Goal: Task Accomplishment & Management: Complete application form

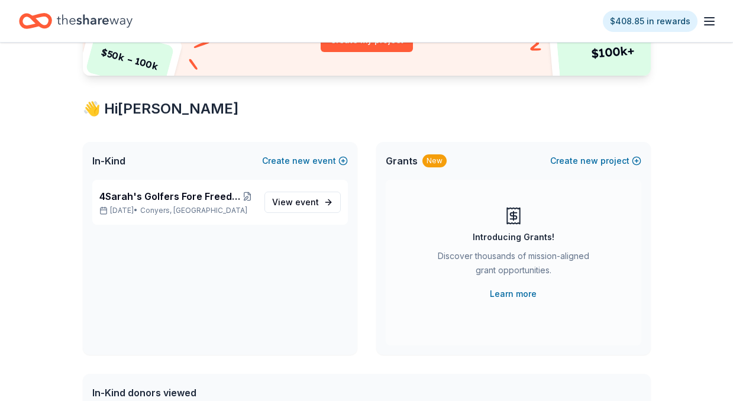
scroll to position [152, 0]
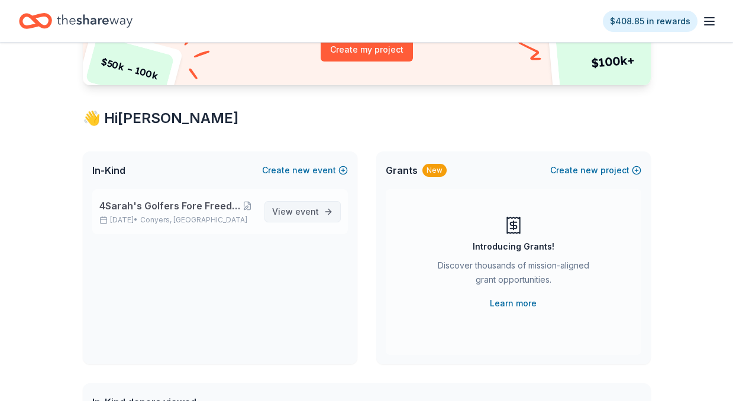
click at [309, 212] on span "event" at bounding box center [307, 212] width 24 height 10
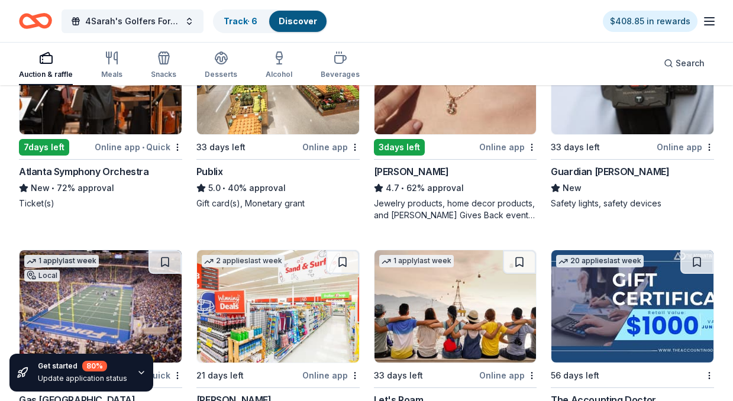
scroll to position [315, 0]
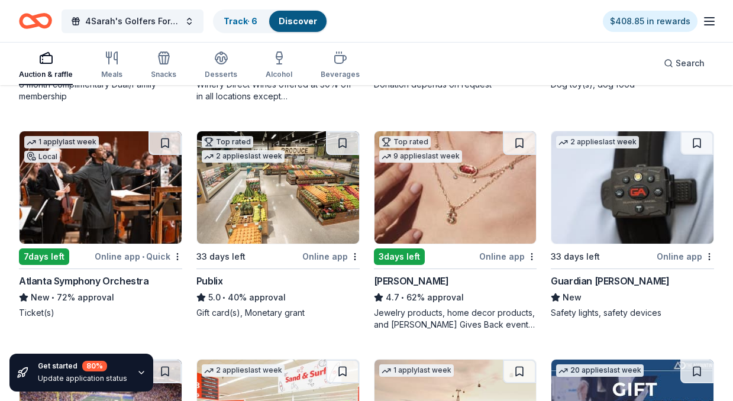
click at [45, 259] on div "7 days left" at bounding box center [44, 257] width 50 height 17
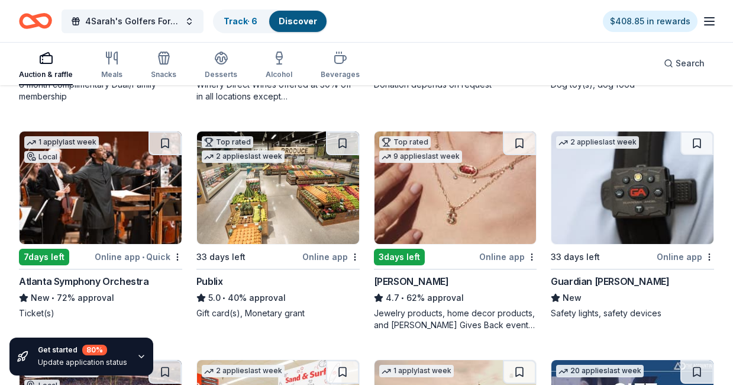
click at [268, 209] on img at bounding box center [278, 187] width 162 height 112
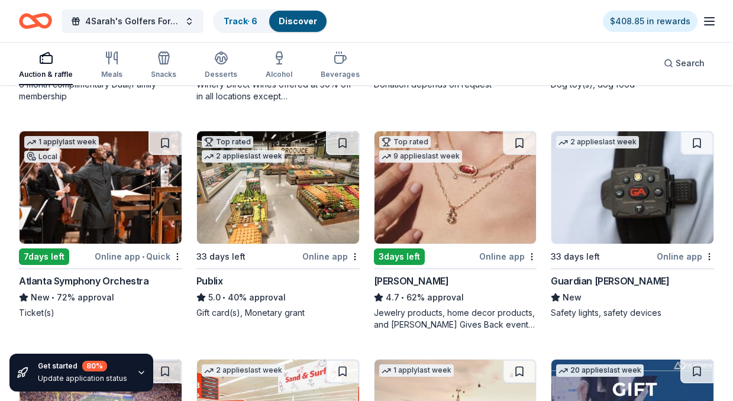
click at [460, 214] on img at bounding box center [456, 187] width 162 height 112
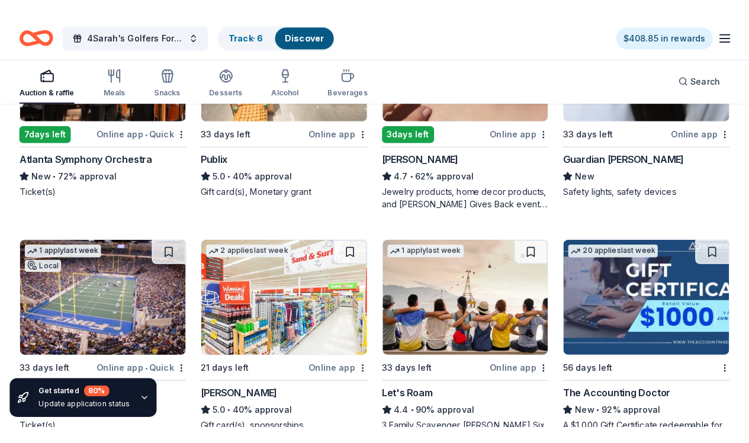
scroll to position [394, 0]
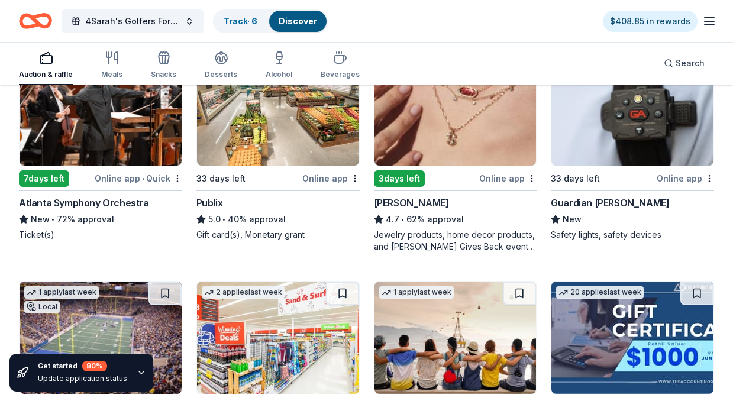
click at [645, 129] on img at bounding box center [633, 109] width 162 height 112
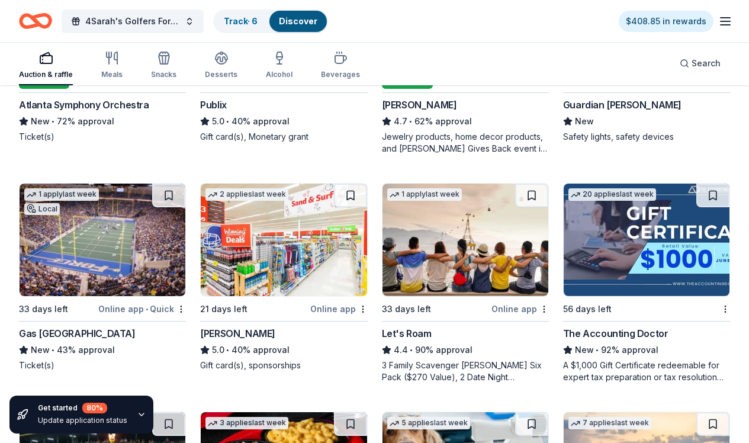
scroll to position [532, 0]
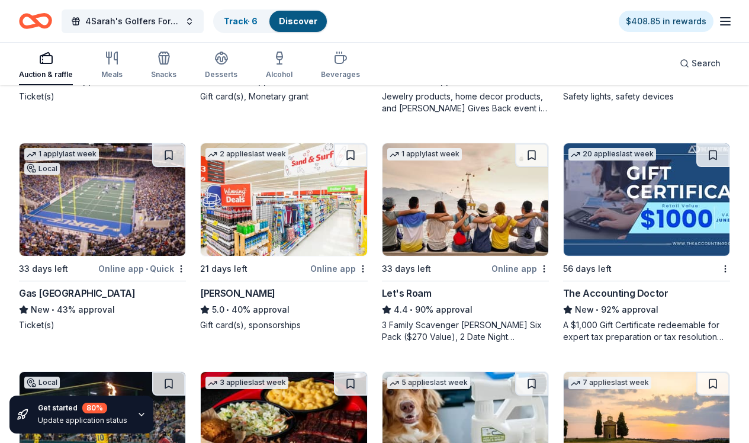
click at [146, 220] on img at bounding box center [103, 199] width 166 height 112
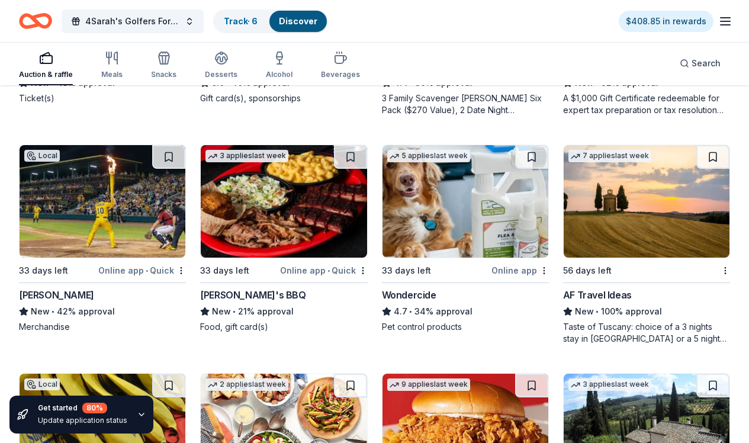
scroll to position [761, 0]
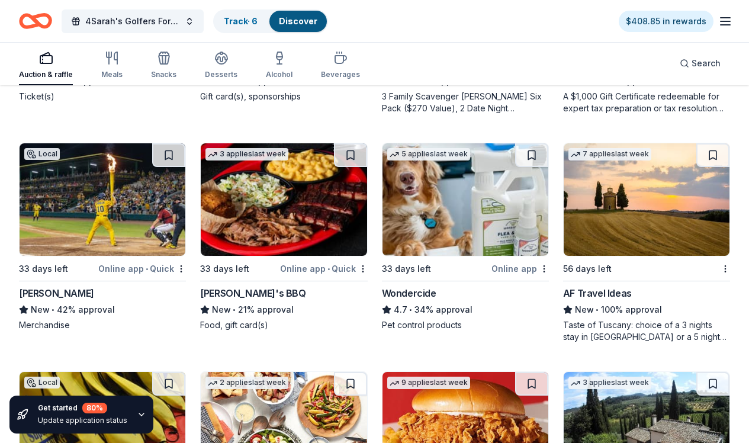
click at [292, 218] on img at bounding box center [284, 199] width 166 height 112
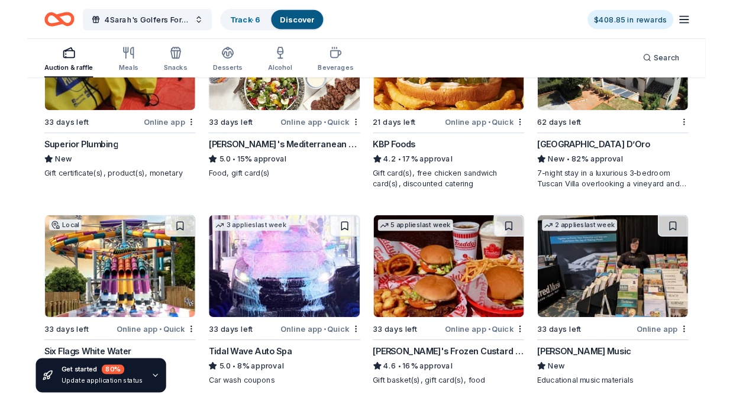
scroll to position [1198, 0]
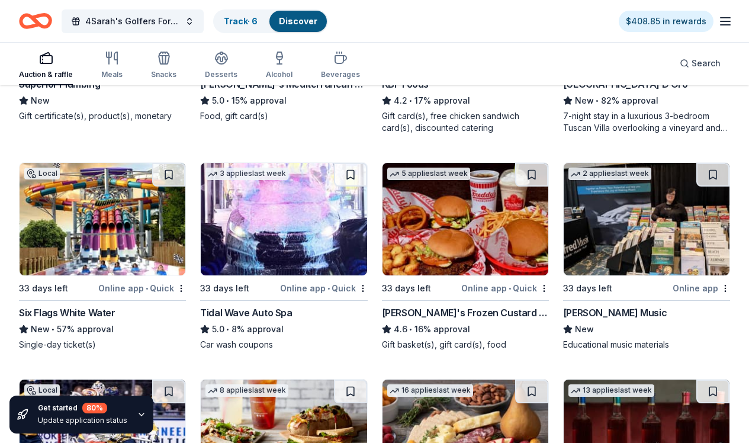
click at [453, 240] on img at bounding box center [465, 219] width 166 height 112
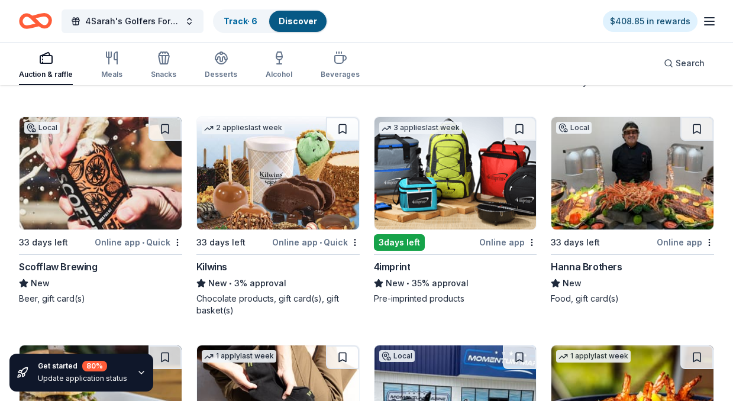
scroll to position [3046, 0]
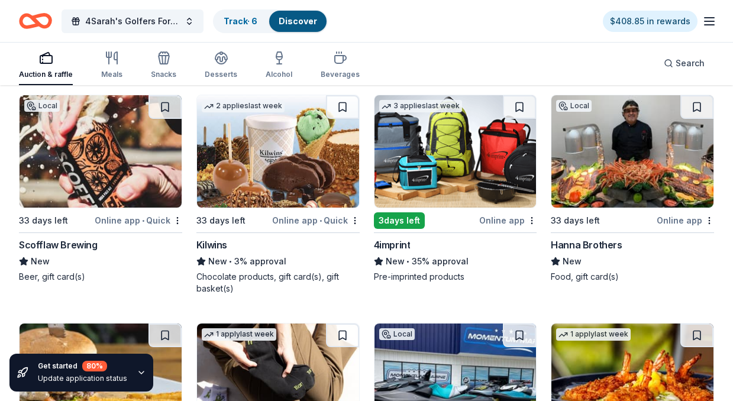
click at [503, 179] on img at bounding box center [456, 151] width 162 height 112
click at [105, 170] on img at bounding box center [101, 151] width 162 height 112
click at [614, 171] on img at bounding box center [633, 151] width 162 height 112
click at [279, 165] on img at bounding box center [278, 151] width 162 height 112
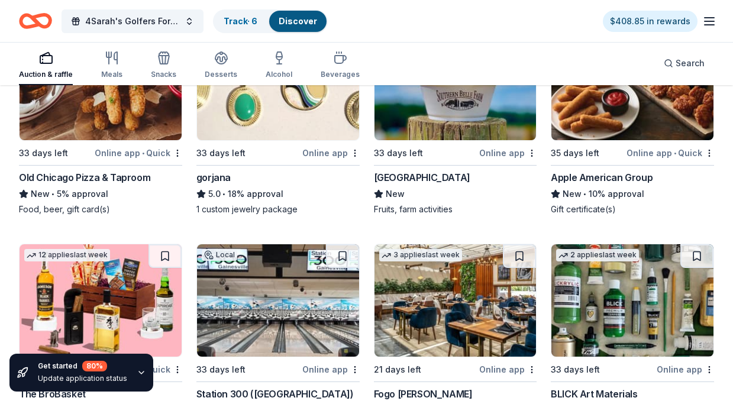
click at [463, 294] on img at bounding box center [456, 300] width 162 height 112
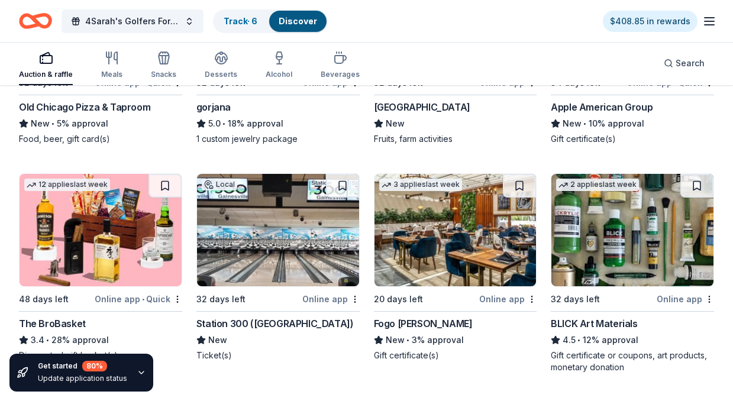
scroll to position [2803, 0]
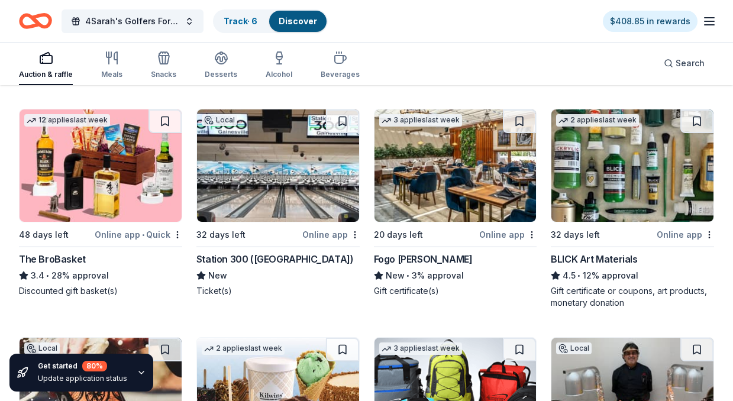
click at [292, 208] on img at bounding box center [278, 165] width 162 height 112
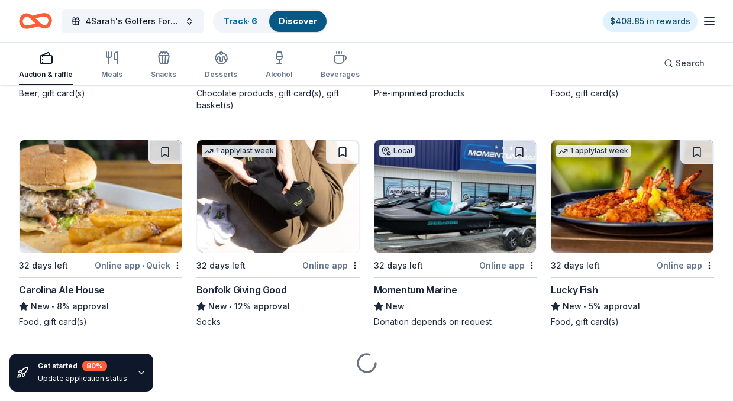
scroll to position [3235, 0]
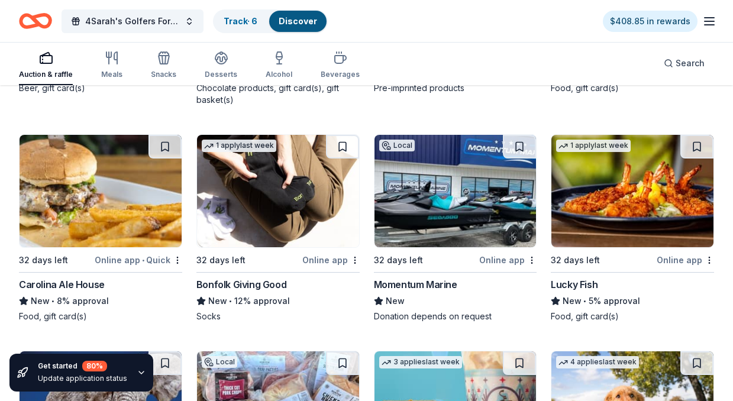
click at [450, 205] on img at bounding box center [456, 191] width 162 height 112
click at [672, 223] on img at bounding box center [633, 191] width 162 height 112
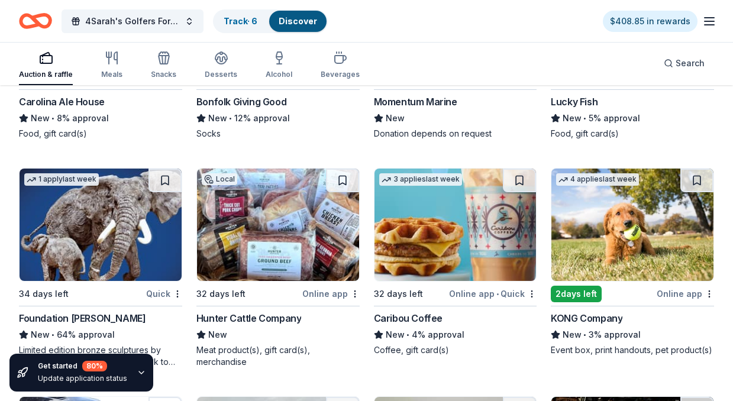
scroll to position [3424, 0]
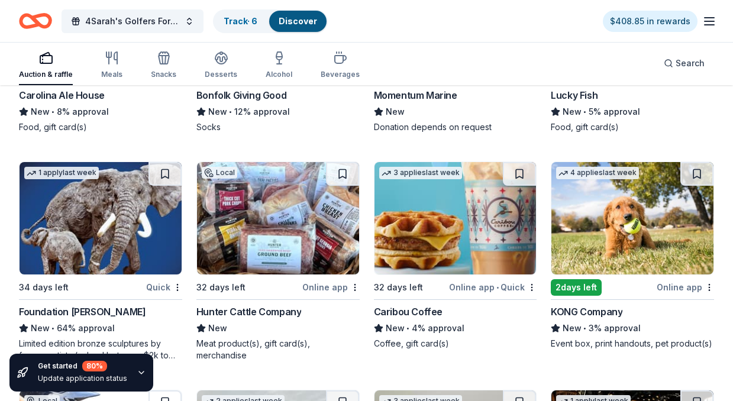
click at [468, 236] on img at bounding box center [456, 218] width 162 height 112
click at [637, 252] on img at bounding box center [633, 218] width 162 height 112
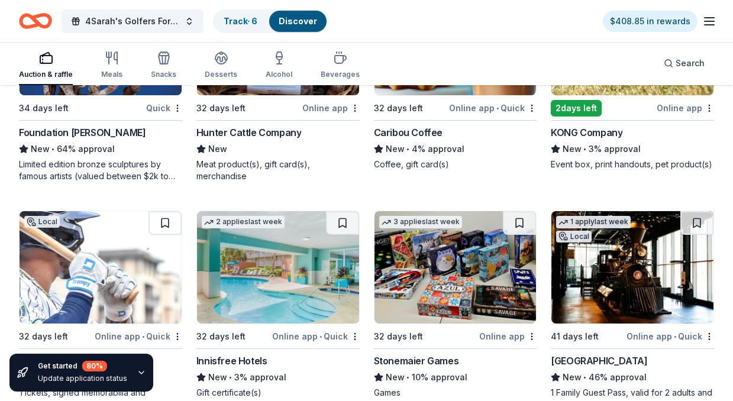
scroll to position [3508, 0]
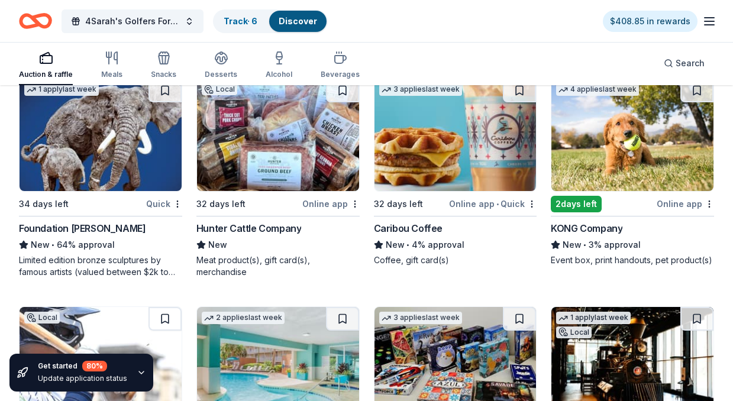
click at [289, 151] on img at bounding box center [278, 135] width 162 height 112
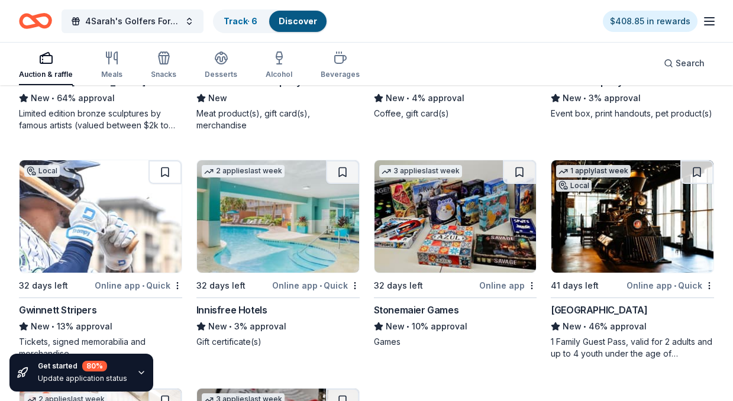
scroll to position [3725, 0]
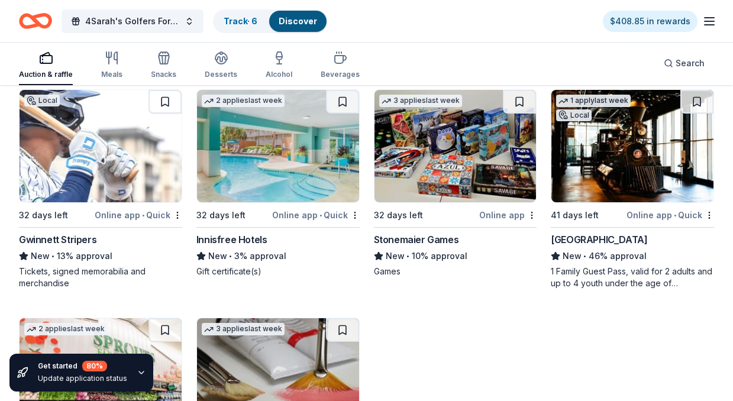
click at [472, 174] on img at bounding box center [456, 146] width 162 height 112
click at [623, 178] on img at bounding box center [633, 146] width 162 height 112
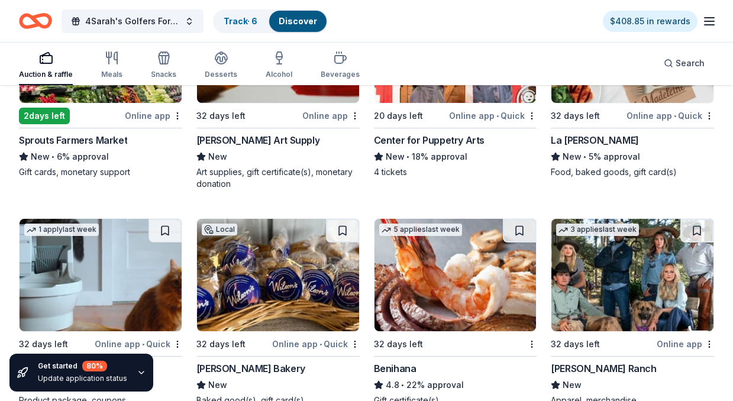
scroll to position [4123, 0]
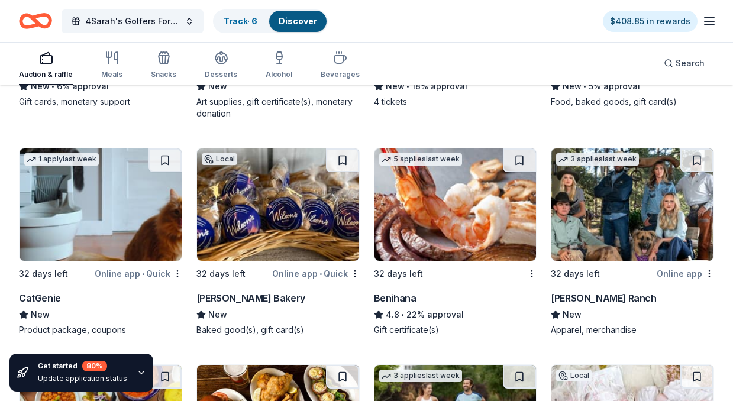
click at [303, 221] on img at bounding box center [278, 205] width 162 height 112
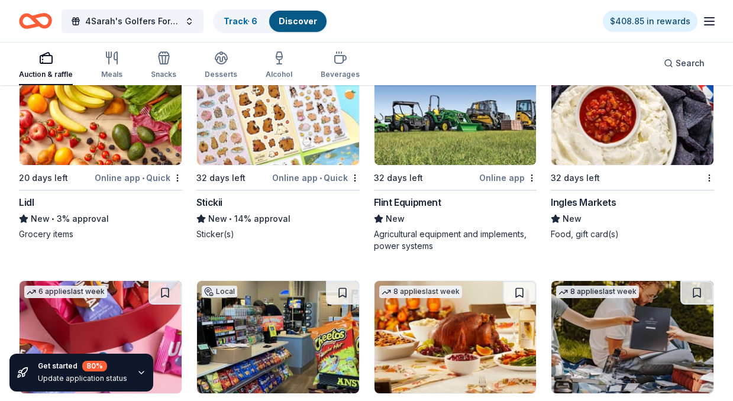
scroll to position [4773, 0]
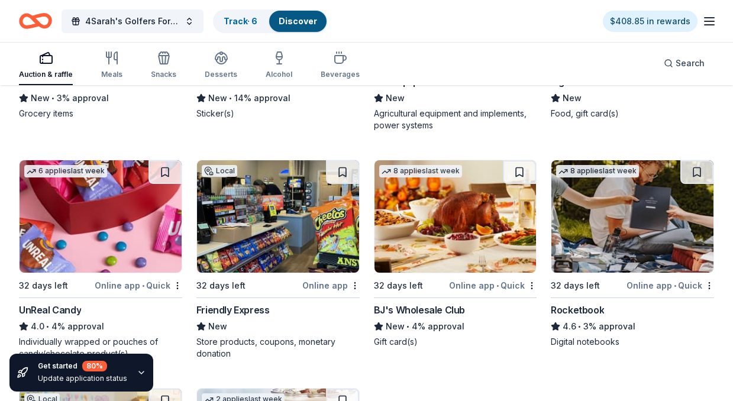
click at [662, 246] on img at bounding box center [633, 216] width 162 height 112
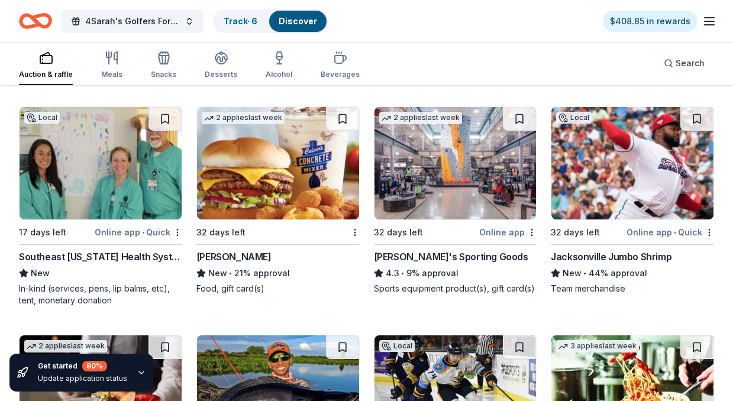
scroll to position [5378, 0]
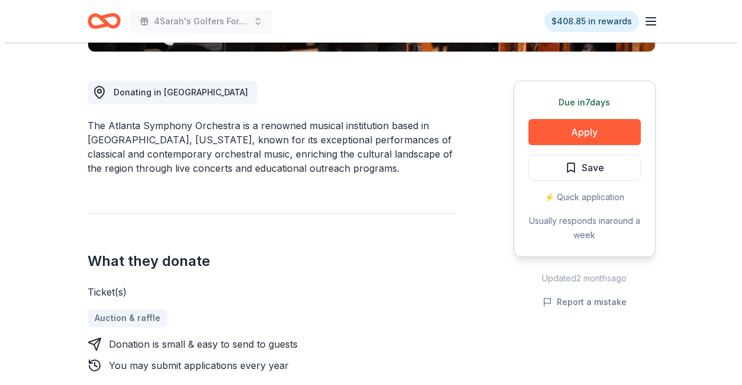
scroll to position [311, 0]
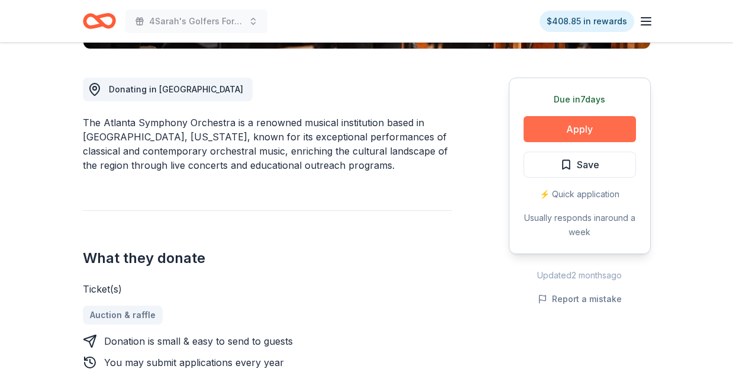
click at [590, 123] on button "Apply" at bounding box center [580, 129] width 112 height 26
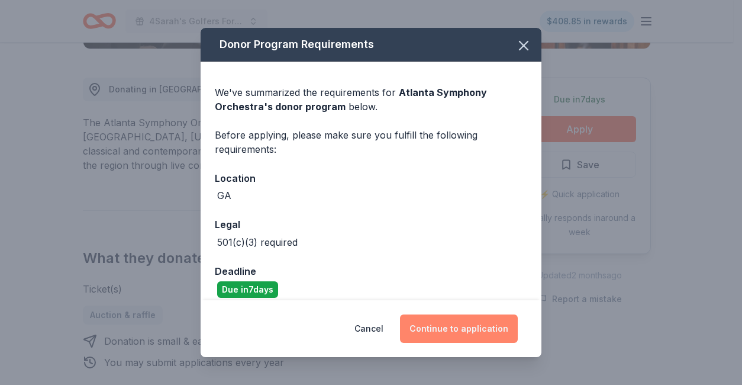
click at [421, 327] on button "Continue to application" at bounding box center [459, 328] width 118 height 28
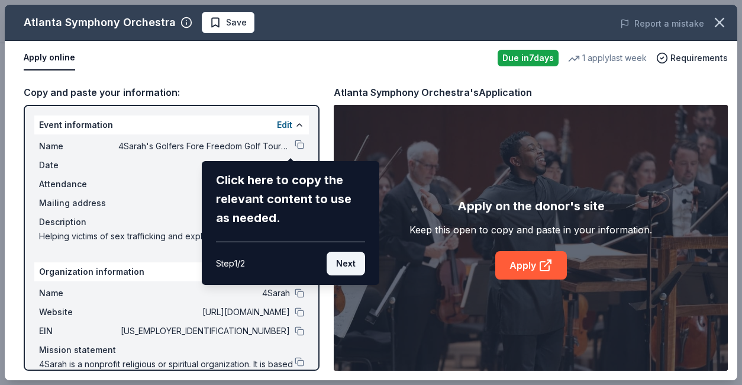
click at [349, 267] on button "Next" at bounding box center [346, 264] width 38 height 24
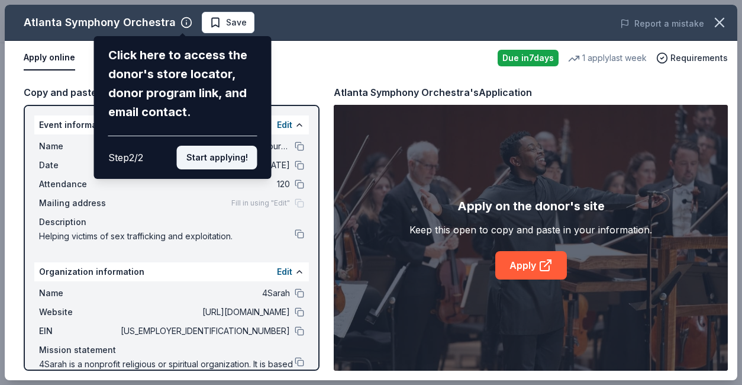
click at [220, 146] on button "Start applying!" at bounding box center [217, 158] width 80 height 24
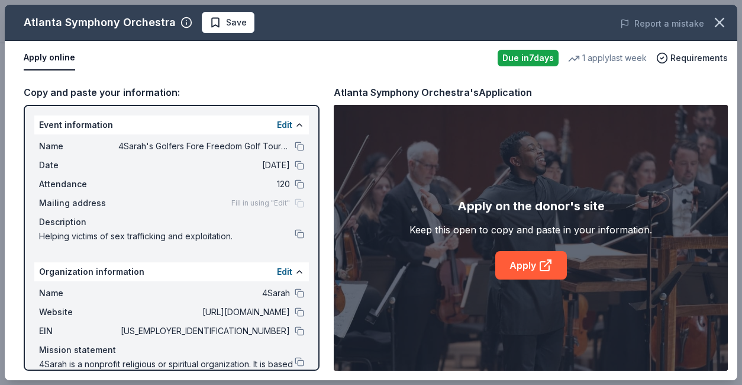
scroll to position [30, 0]
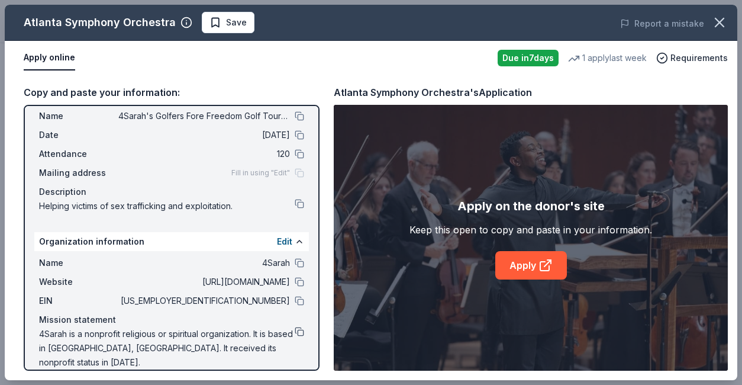
click at [295, 332] on button at bounding box center [299, 331] width 9 height 9
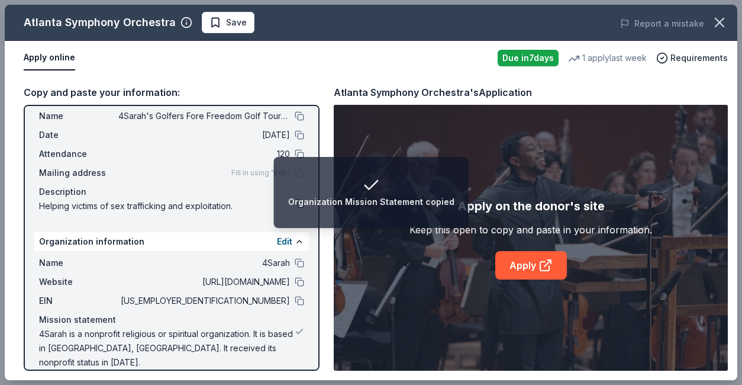
click at [253, 337] on span "4Sarah is a nonprofit religious or spiritual organization. It is based in [GEOG…" at bounding box center [167, 348] width 256 height 43
click at [281, 348] on span "4Sarah is a nonprofit religious or spiritual organization. It is based in [GEOG…" at bounding box center [167, 348] width 256 height 43
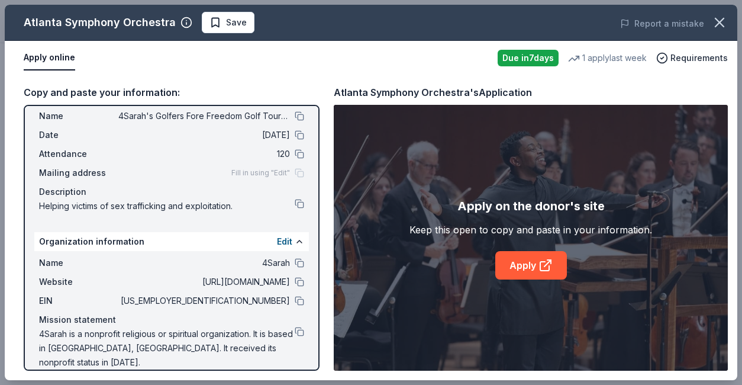
click at [289, 172] on div "Fill in using "Edit"" at bounding box center [267, 172] width 73 height 9
click at [523, 262] on link "Apply" at bounding box center [531, 265] width 72 height 28
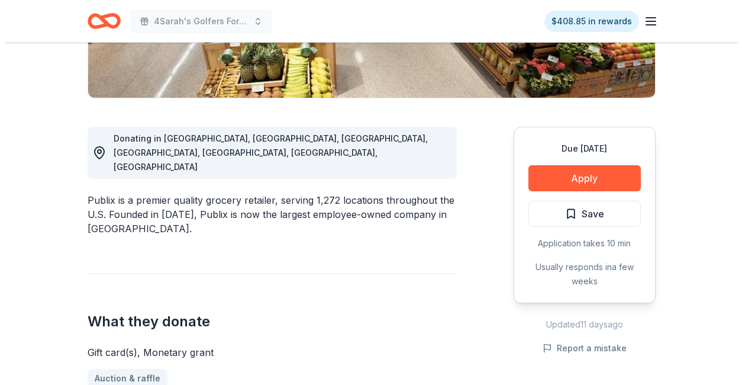
scroll to position [291, 0]
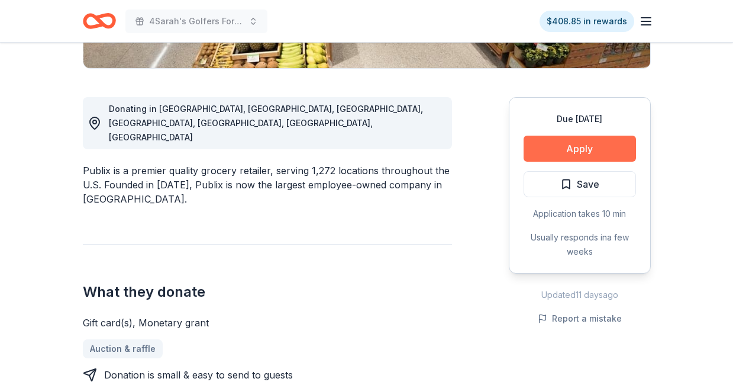
click at [581, 150] on button "Apply" at bounding box center [580, 149] width 112 height 26
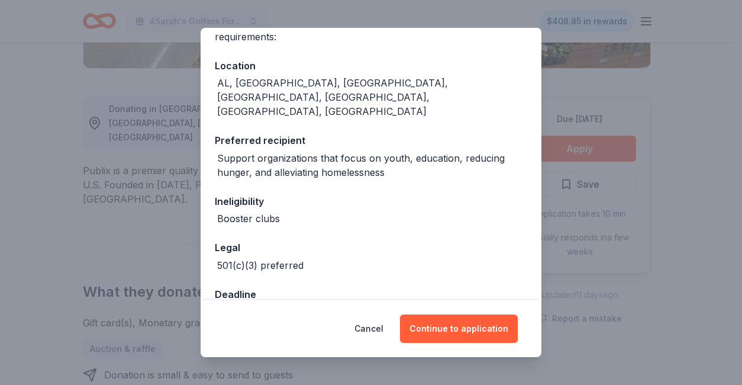
scroll to position [118, 0]
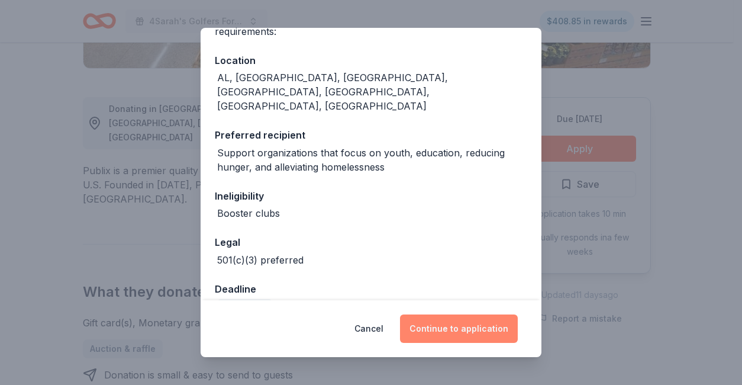
click at [479, 330] on button "Continue to application" at bounding box center [459, 328] width 118 height 28
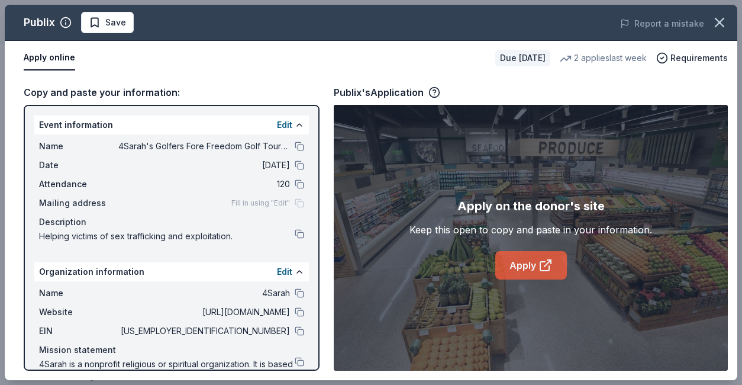
click at [542, 271] on icon at bounding box center [546, 265] width 14 height 14
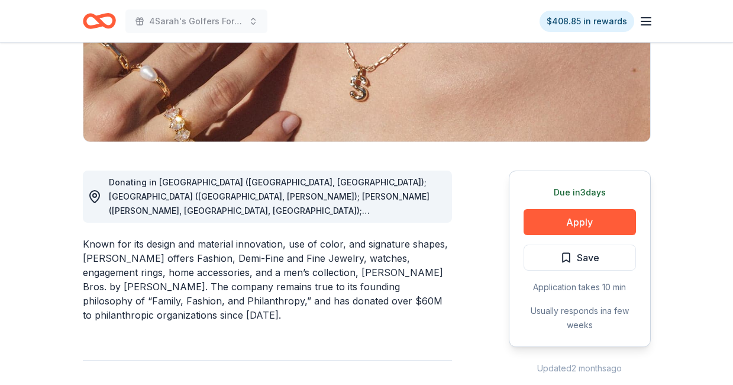
scroll to position [275, 0]
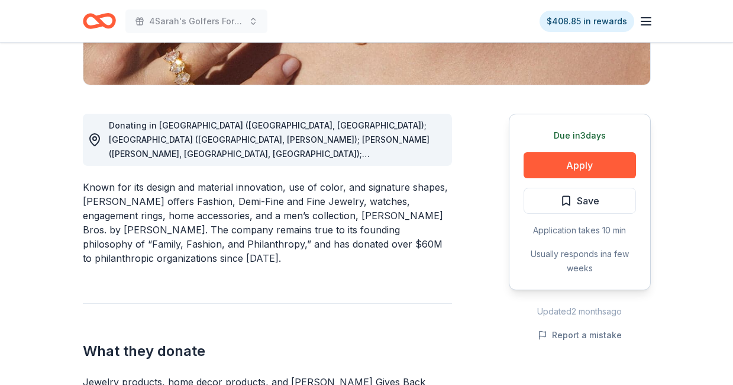
drag, startPoint x: 733, startPoint y: 103, endPoint x: 733, endPoint y: 114, distance: 11.2
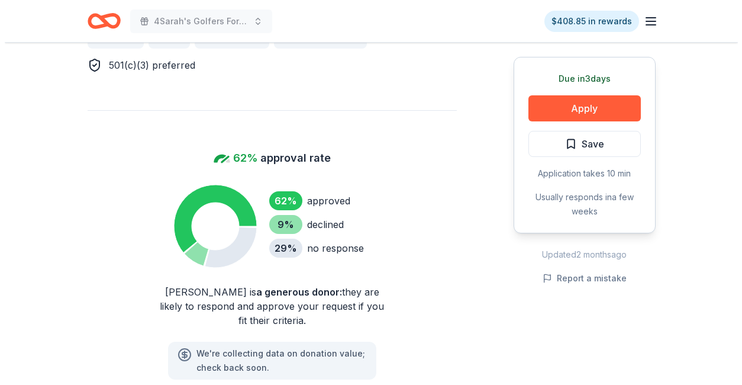
scroll to position [894, 0]
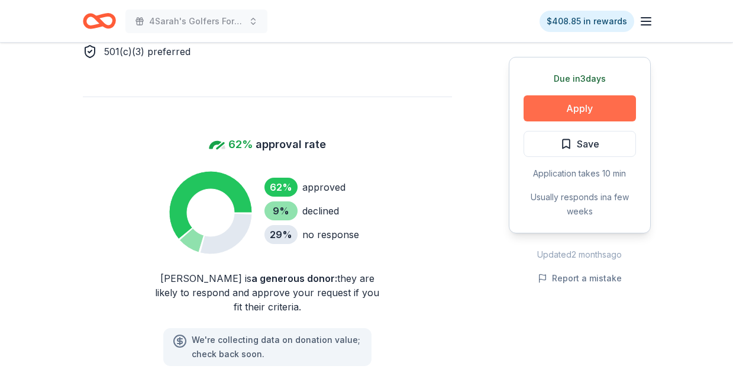
click at [571, 110] on button "Apply" at bounding box center [580, 108] width 112 height 26
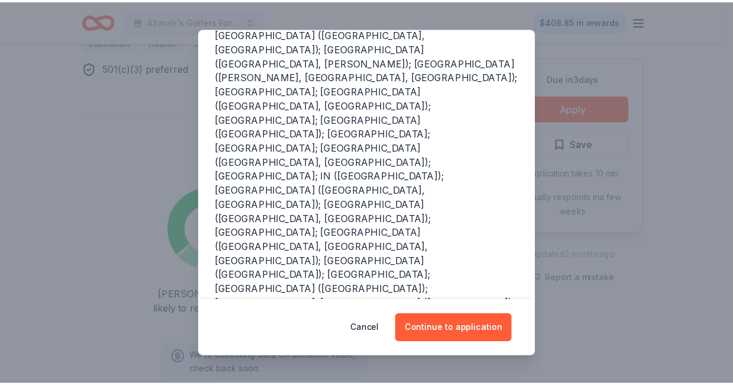
scroll to position [179, 0]
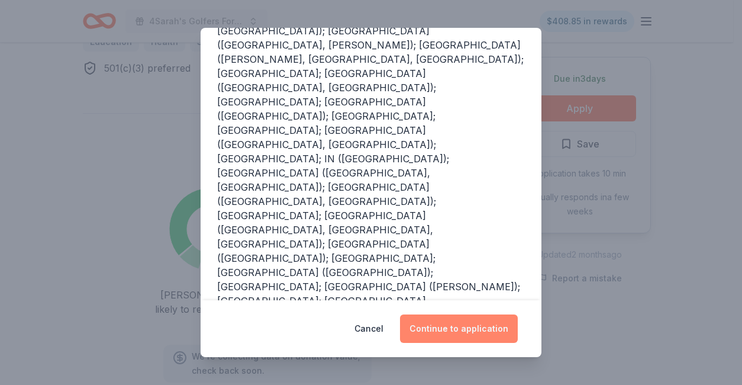
click at [485, 323] on button "Continue to application" at bounding box center [459, 328] width 118 height 28
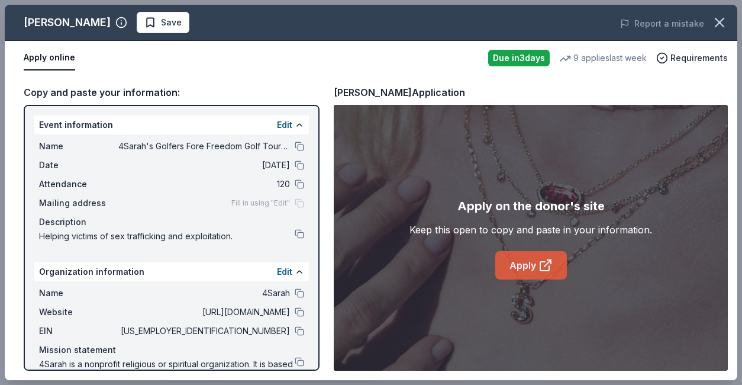
click at [529, 267] on link "Apply" at bounding box center [531, 265] width 72 height 28
click at [719, 22] on icon "button" at bounding box center [719, 22] width 17 height 17
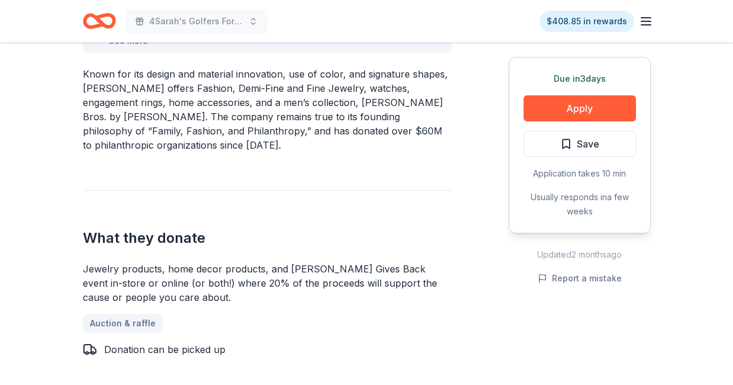
scroll to position [143, 0]
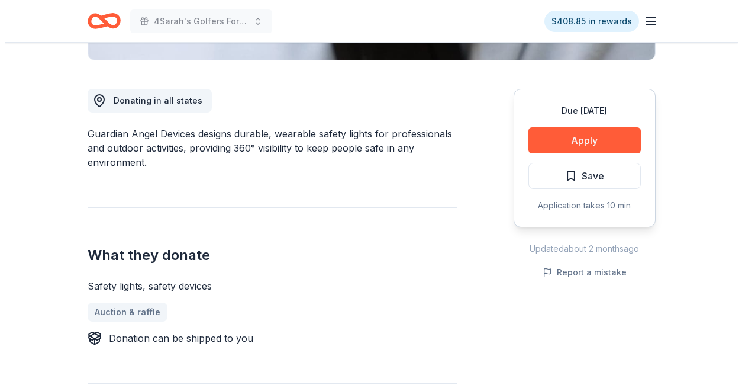
scroll to position [297, 0]
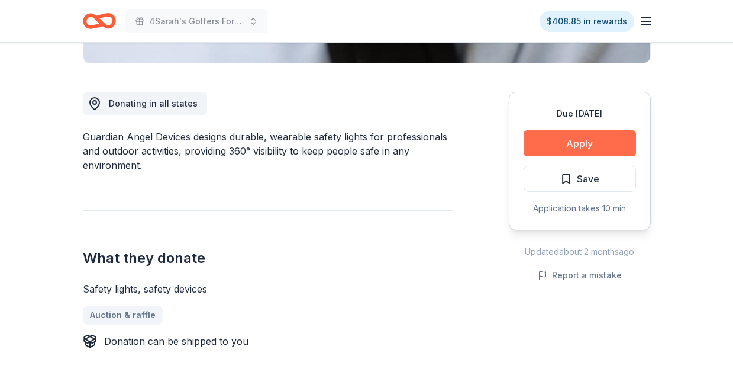
click at [585, 139] on button "Apply" at bounding box center [580, 143] width 112 height 26
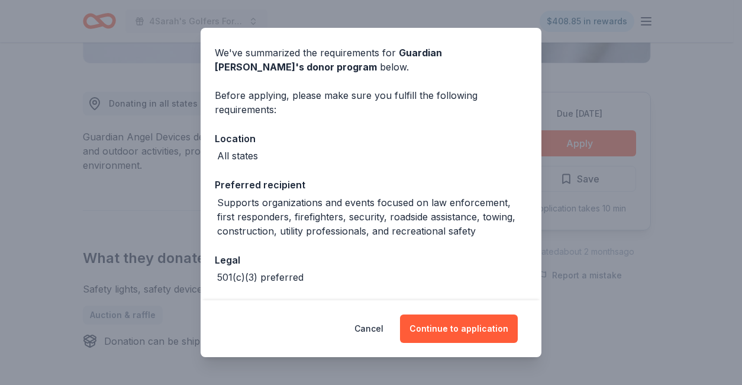
scroll to position [86, 0]
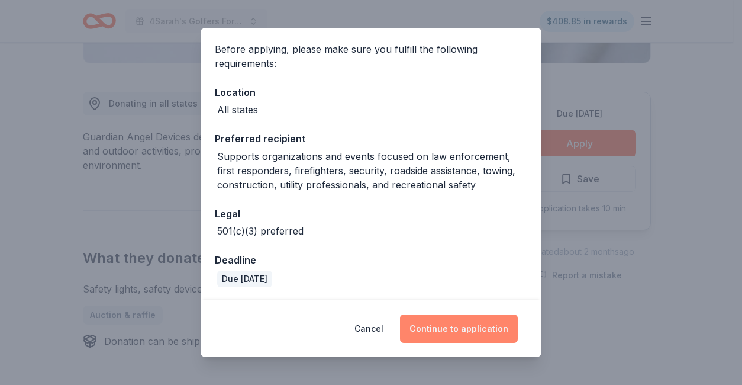
click at [457, 333] on button "Continue to application" at bounding box center [459, 328] width 118 height 28
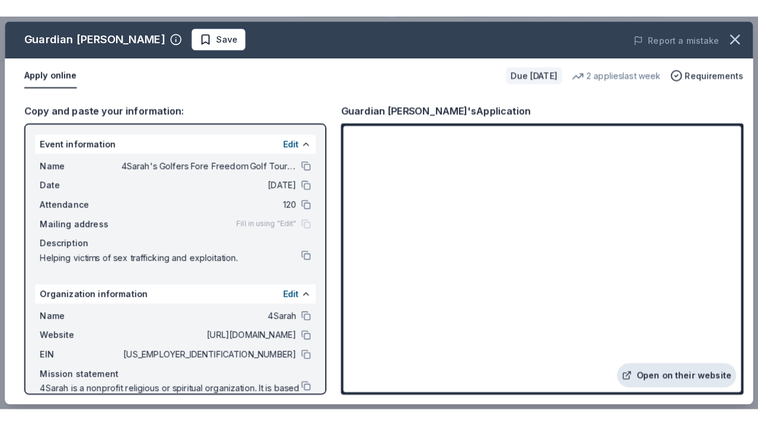
scroll to position [404, 0]
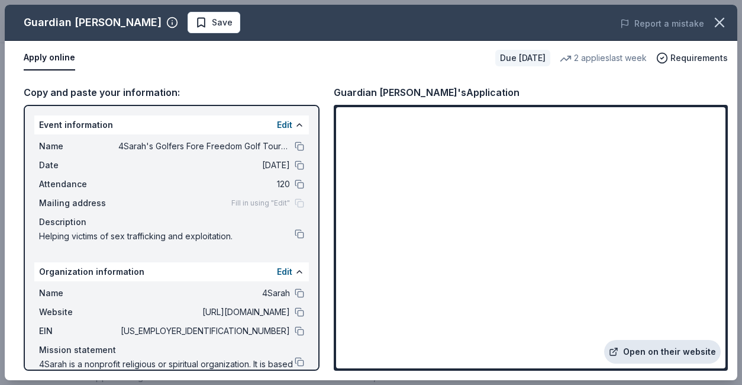
click at [652, 353] on link "Open on their website" at bounding box center [662, 352] width 117 height 24
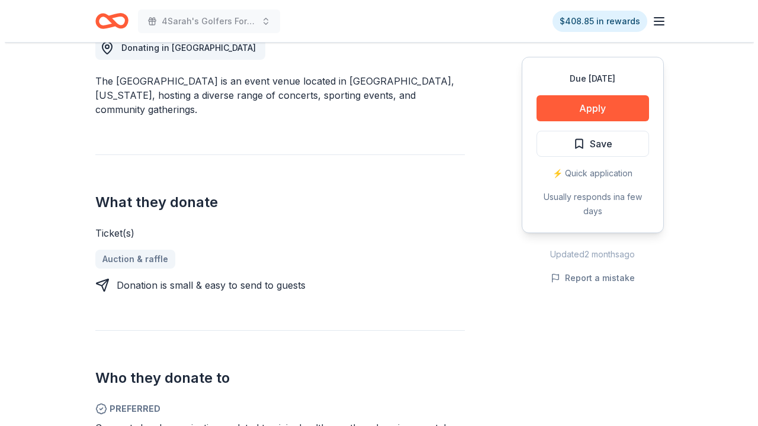
scroll to position [355, 0]
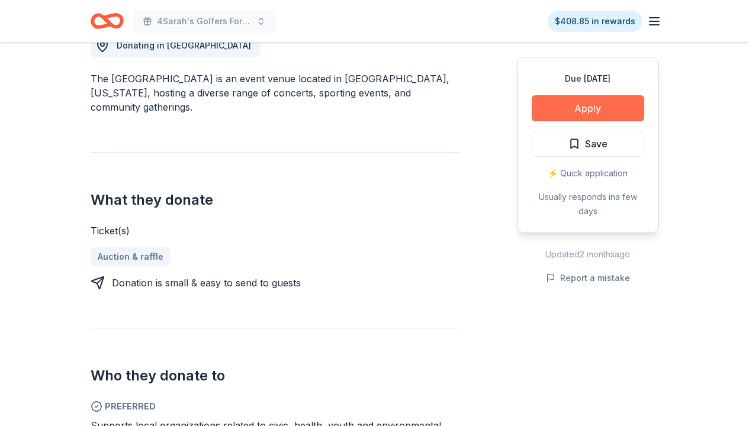
click at [613, 107] on button "Apply" at bounding box center [588, 108] width 112 height 26
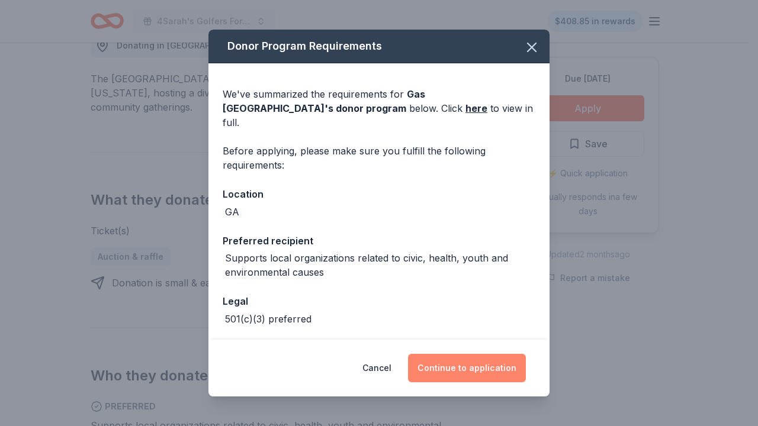
click at [475, 367] on button "Continue to application" at bounding box center [467, 368] width 118 height 28
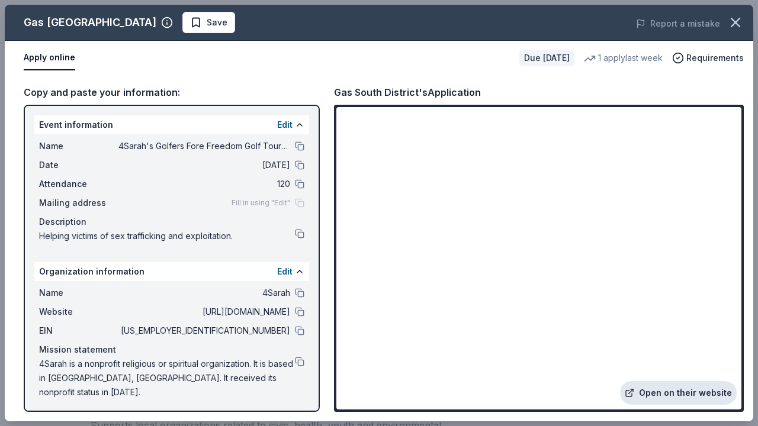
click at [698, 392] on link "Open on their website" at bounding box center [678, 393] width 117 height 24
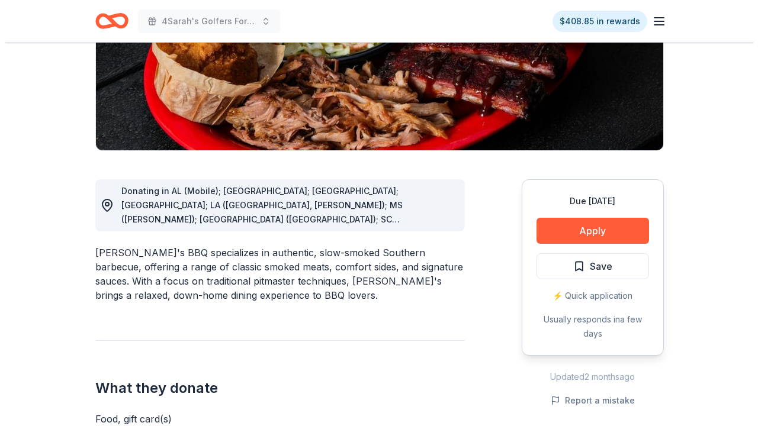
scroll to position [228, 0]
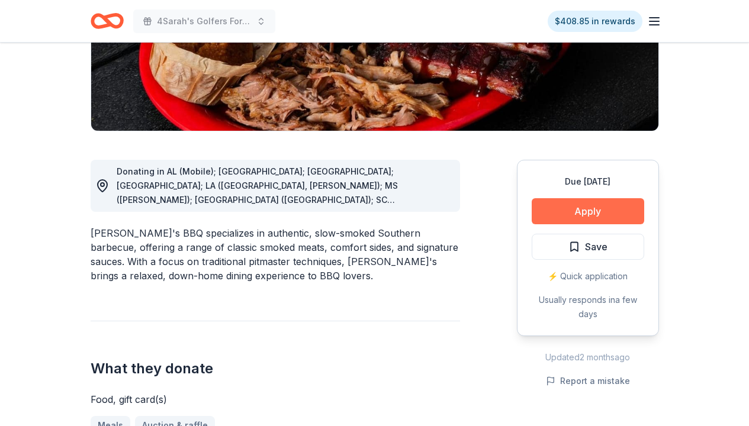
click at [566, 208] on button "Apply" at bounding box center [588, 211] width 112 height 26
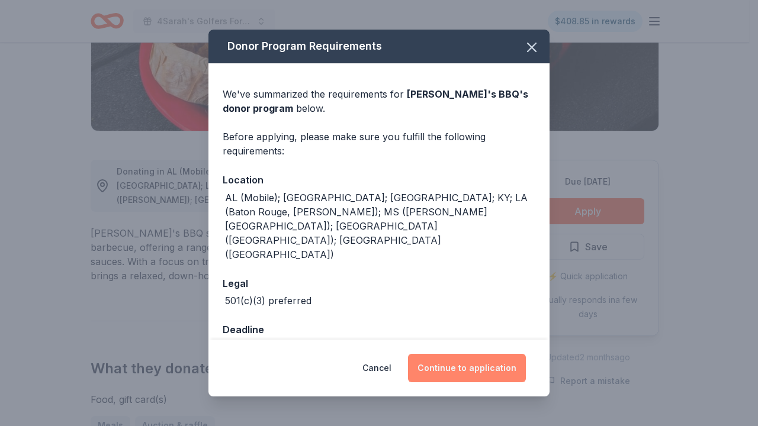
click at [450, 354] on button "Continue to application" at bounding box center [467, 368] width 118 height 28
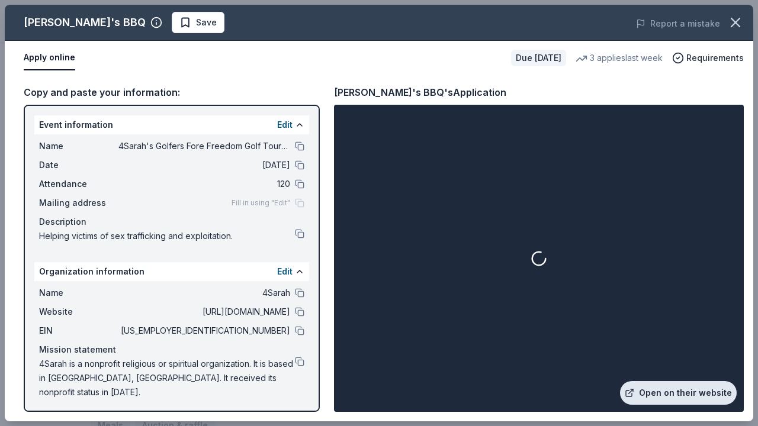
click at [677, 388] on link "Open on their website" at bounding box center [678, 393] width 117 height 24
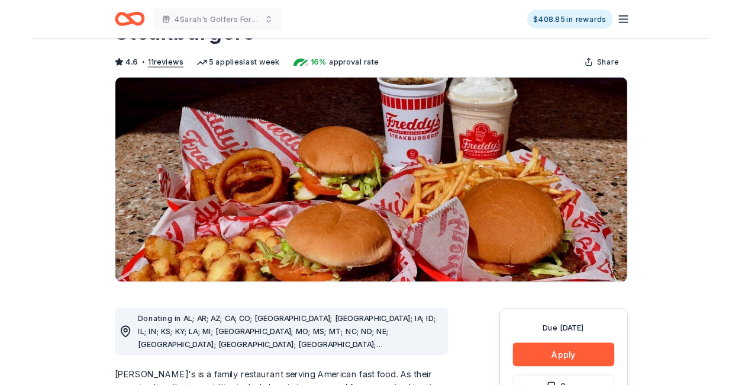
scroll to position [91, 0]
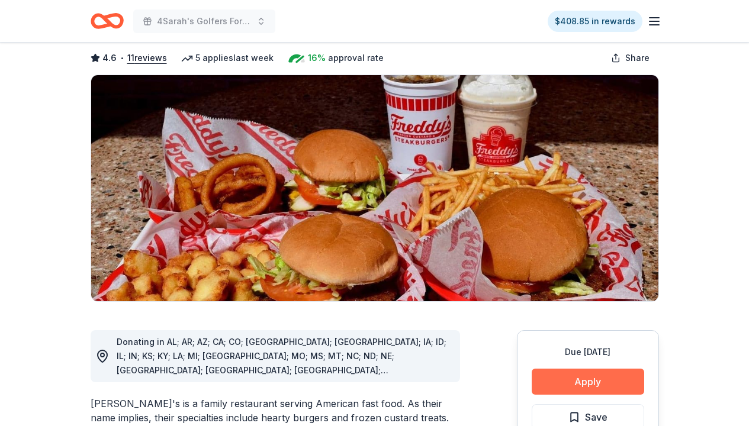
click at [581, 369] on button "Apply" at bounding box center [588, 382] width 112 height 26
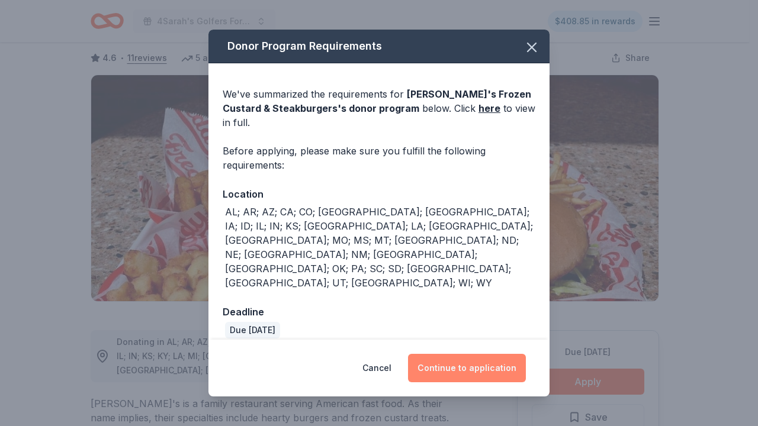
click at [489, 356] on button "Continue to application" at bounding box center [467, 368] width 118 height 28
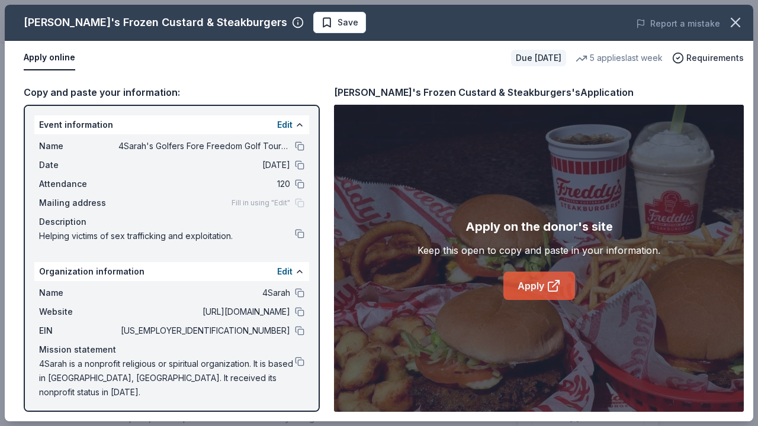
click at [545, 283] on link "Apply" at bounding box center [539, 286] width 72 height 28
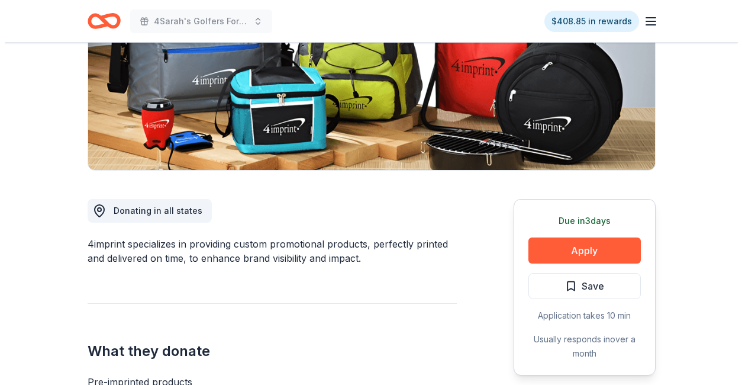
scroll to position [273, 0]
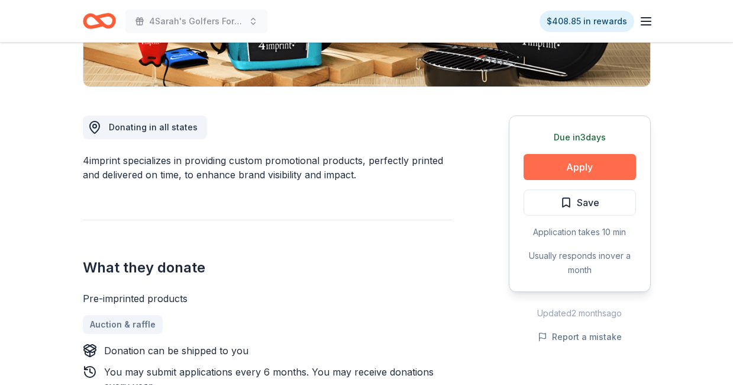
click at [578, 172] on button "Apply" at bounding box center [580, 167] width 112 height 26
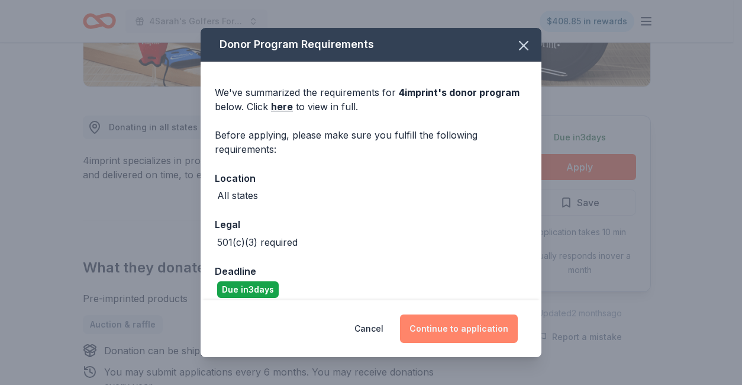
click at [455, 324] on button "Continue to application" at bounding box center [459, 328] width 118 height 28
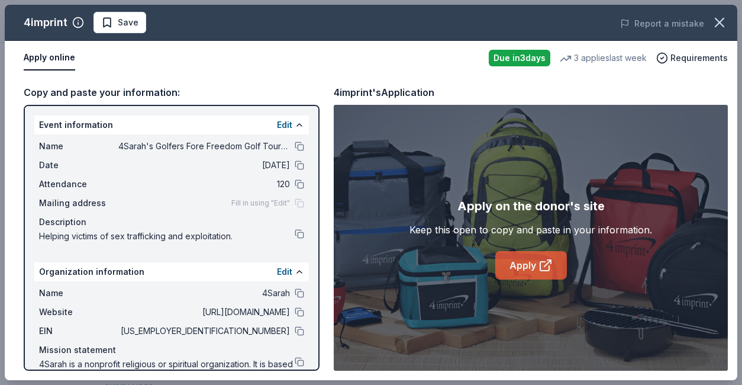
click at [515, 265] on link "Apply" at bounding box center [531, 265] width 72 height 28
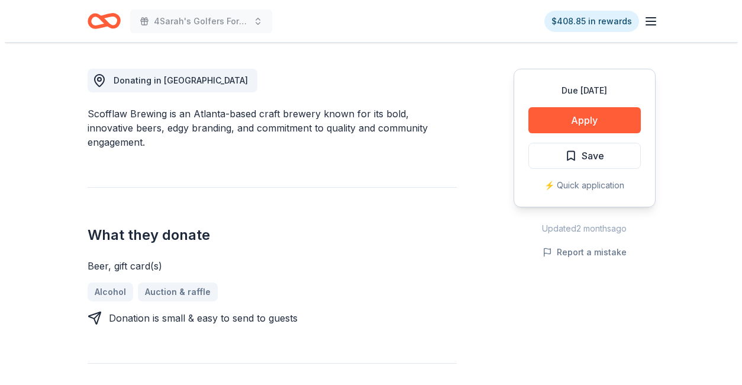
scroll to position [312, 0]
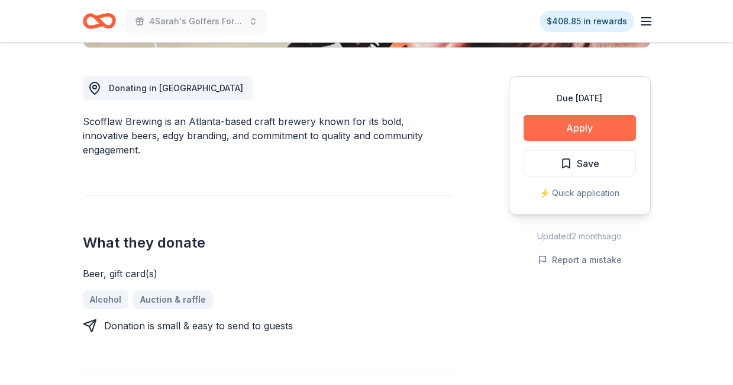
click at [588, 125] on button "Apply" at bounding box center [580, 128] width 112 height 26
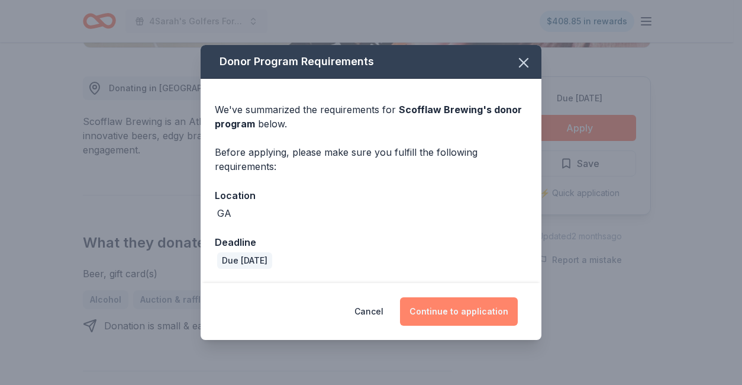
click at [472, 310] on button "Continue to application" at bounding box center [459, 311] width 118 height 28
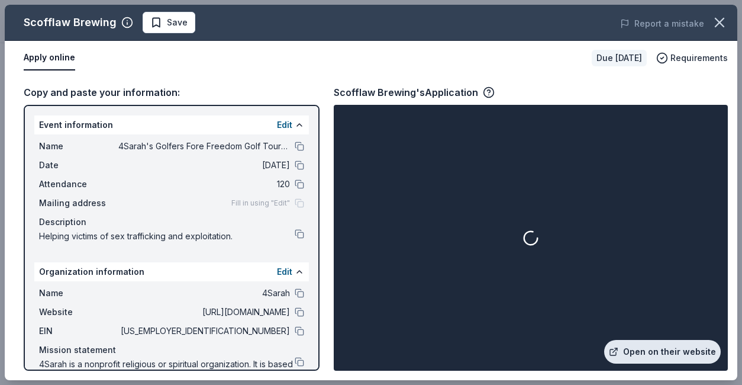
click at [655, 345] on link "Open on their website" at bounding box center [662, 352] width 117 height 24
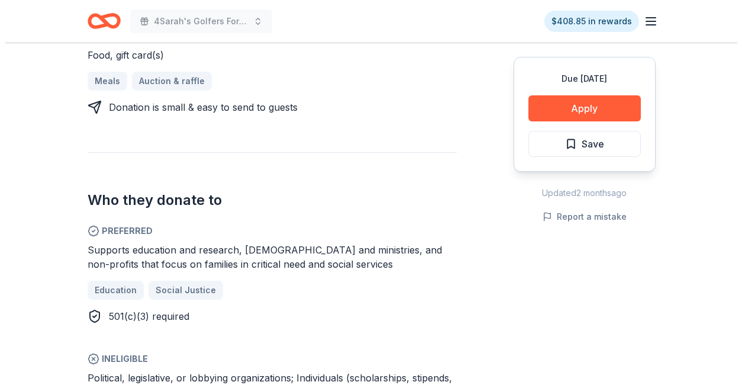
scroll to position [677, 0]
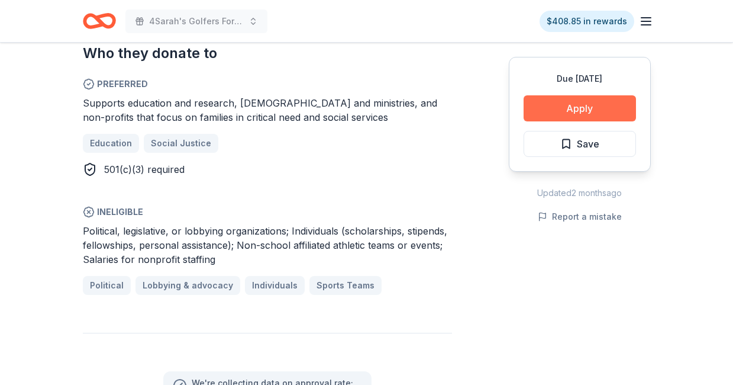
click at [582, 119] on button "Apply" at bounding box center [580, 108] width 112 height 26
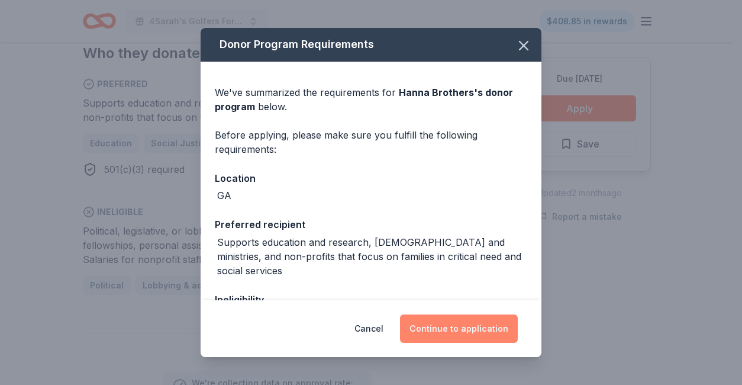
click at [446, 329] on button "Continue to application" at bounding box center [459, 328] width 118 height 28
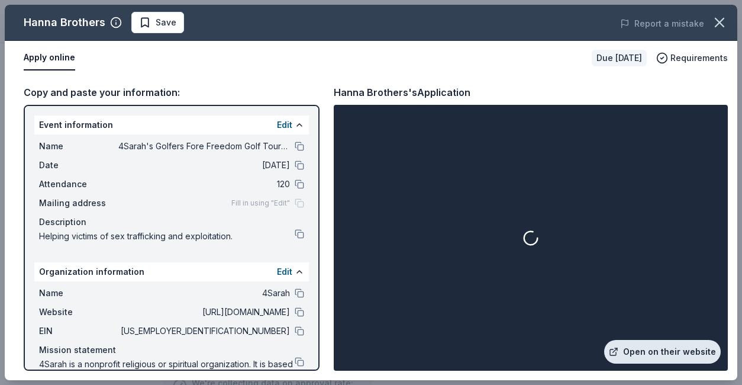
click at [650, 352] on link "Open on their website" at bounding box center [662, 352] width 117 height 24
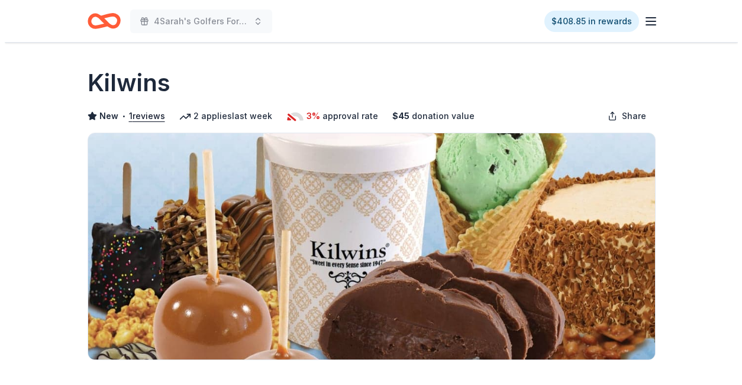
scroll to position [452, 0]
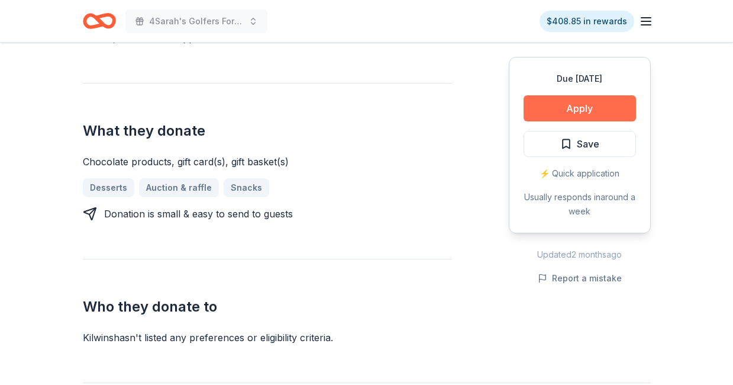
click at [550, 107] on button "Apply" at bounding box center [580, 108] width 112 height 26
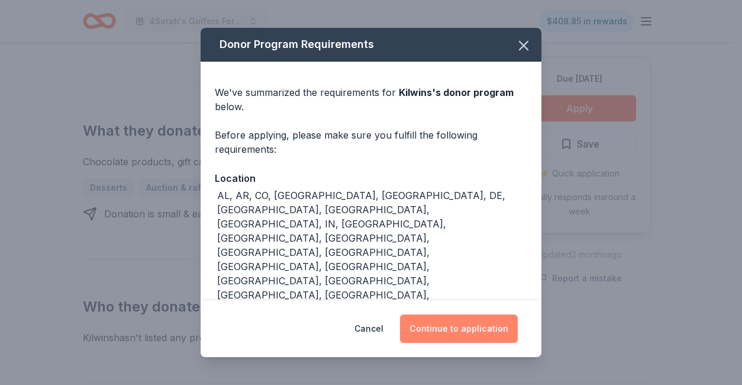
click at [446, 320] on button "Continue to application" at bounding box center [459, 328] width 118 height 28
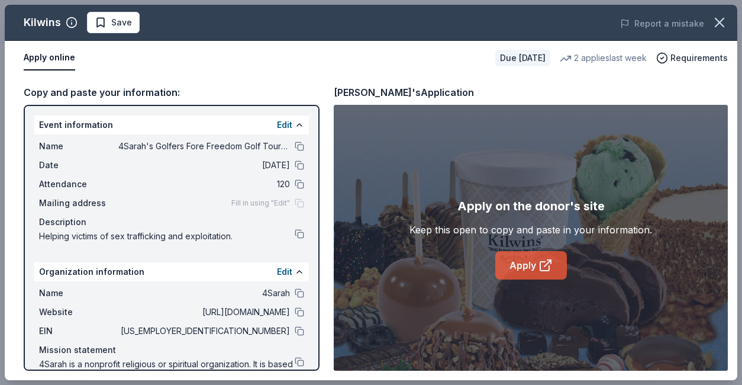
click at [532, 266] on link "Apply" at bounding box center [531, 265] width 72 height 28
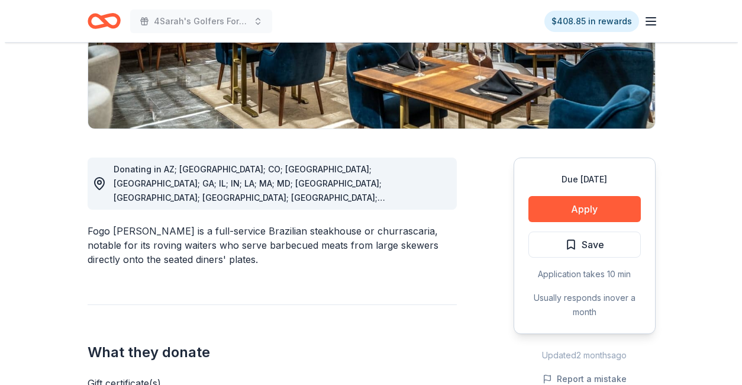
scroll to position [275, 0]
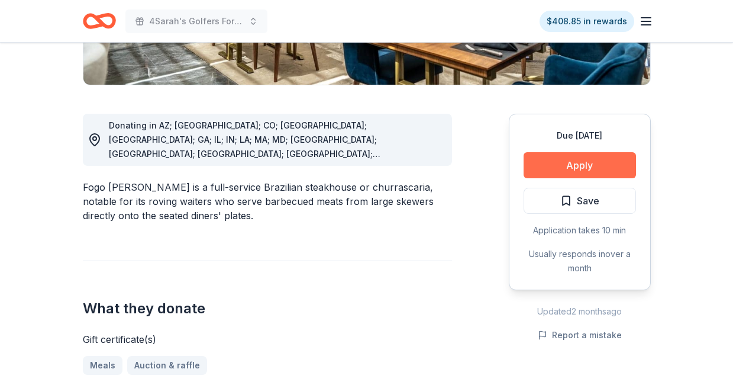
click at [558, 162] on button "Apply" at bounding box center [580, 165] width 112 height 26
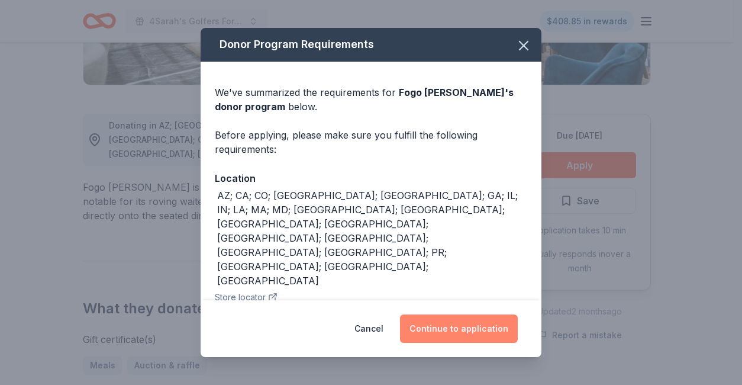
click at [436, 323] on button "Continue to application" at bounding box center [459, 328] width 118 height 28
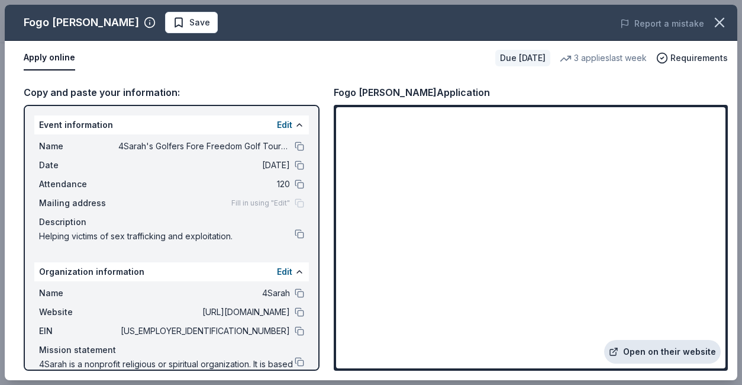
click at [649, 350] on link "Open on their website" at bounding box center [662, 352] width 117 height 24
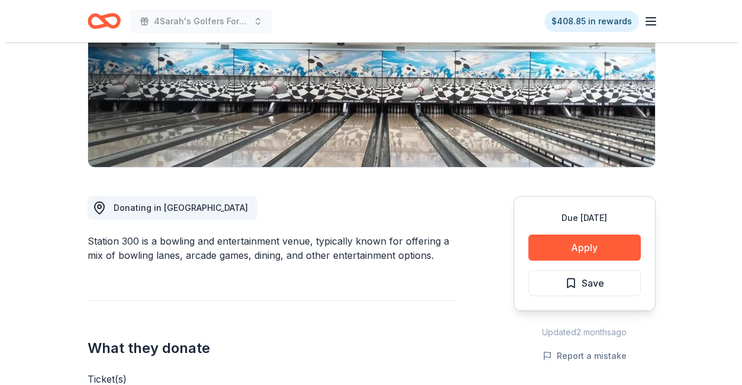
scroll to position [253, 0]
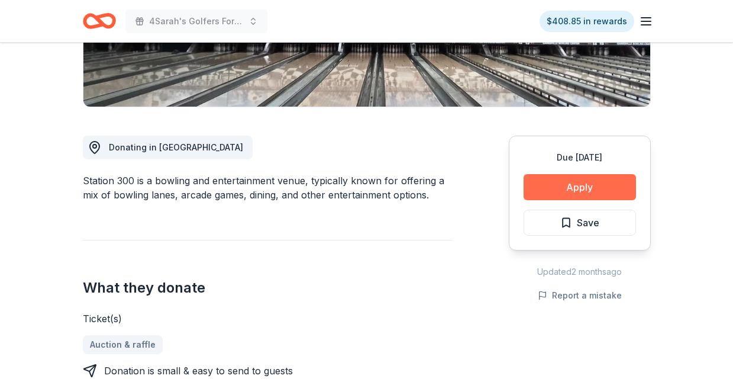
click at [573, 185] on button "Apply" at bounding box center [580, 187] width 112 height 26
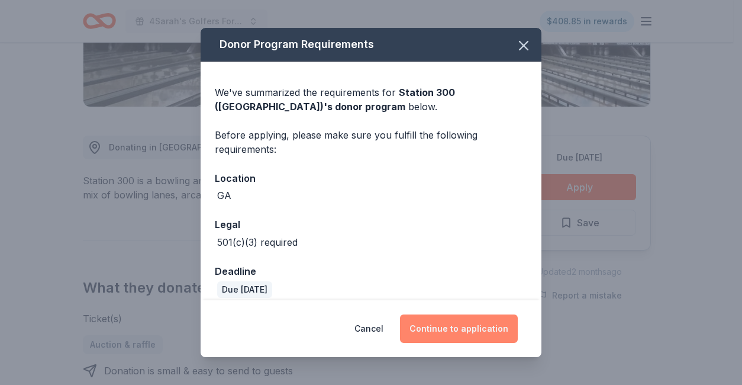
click at [458, 328] on button "Continue to application" at bounding box center [459, 328] width 118 height 28
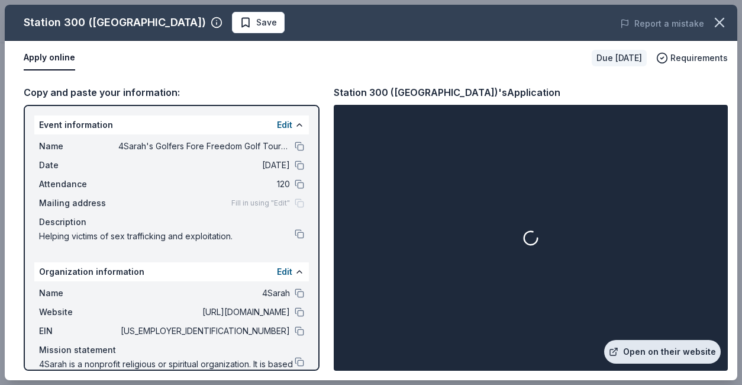
click at [671, 352] on link "Open on their website" at bounding box center [662, 352] width 117 height 24
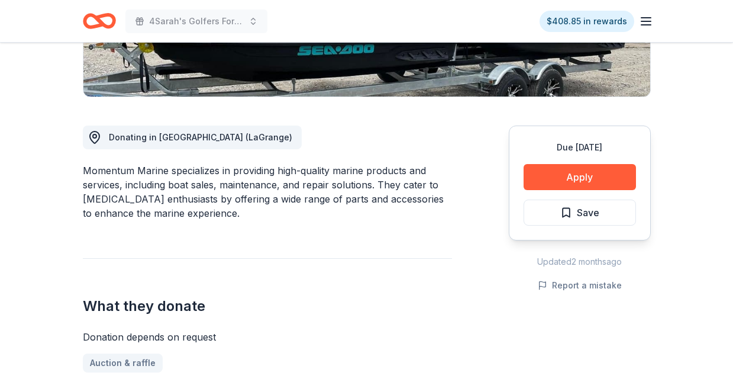
scroll to position [303, 0]
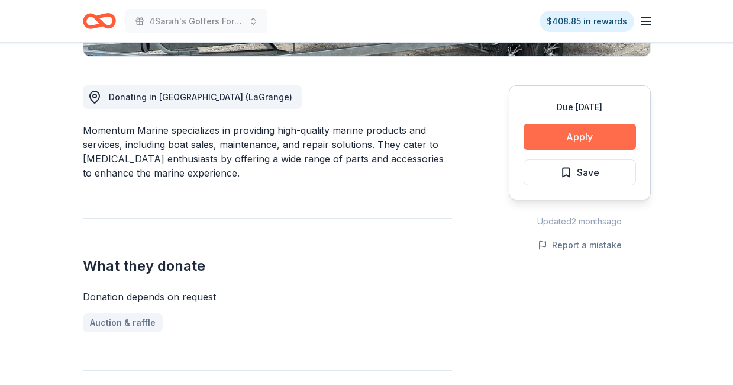
click at [552, 132] on button "Apply" at bounding box center [580, 137] width 112 height 26
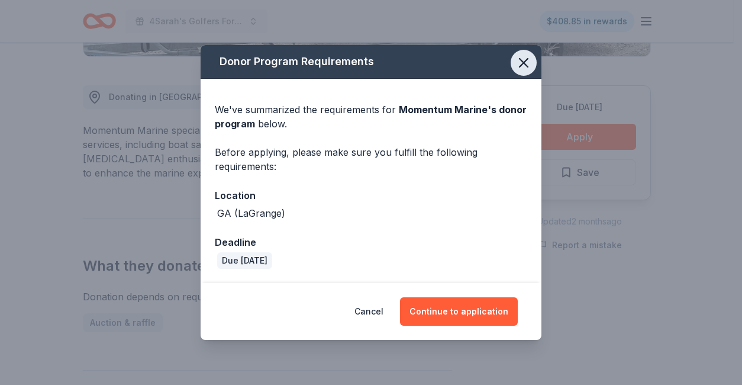
click at [525, 58] on icon "button" at bounding box center [524, 62] width 17 height 17
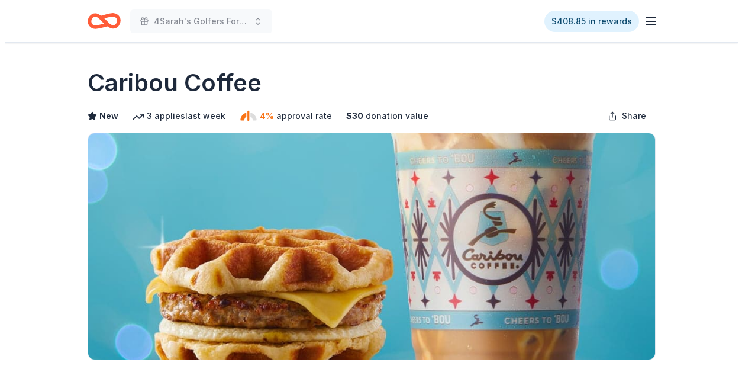
scroll to position [310, 0]
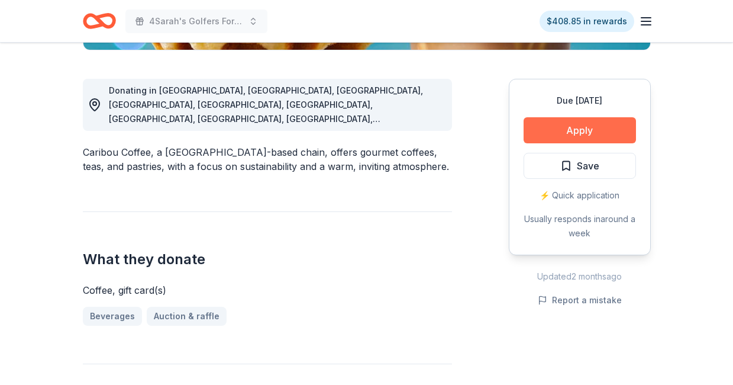
click at [567, 130] on button "Apply" at bounding box center [580, 130] width 112 height 26
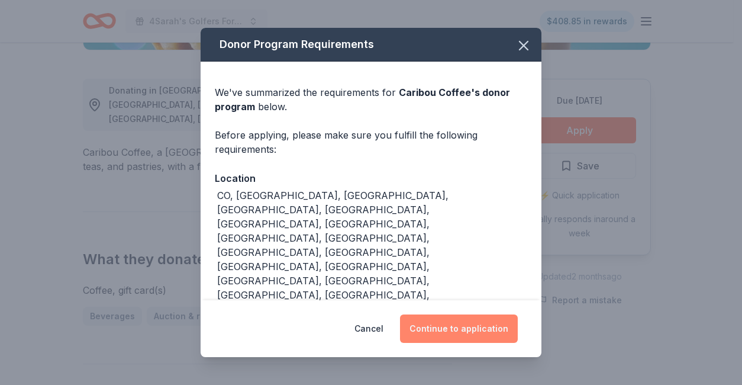
click at [427, 324] on button "Continue to application" at bounding box center [459, 328] width 118 height 28
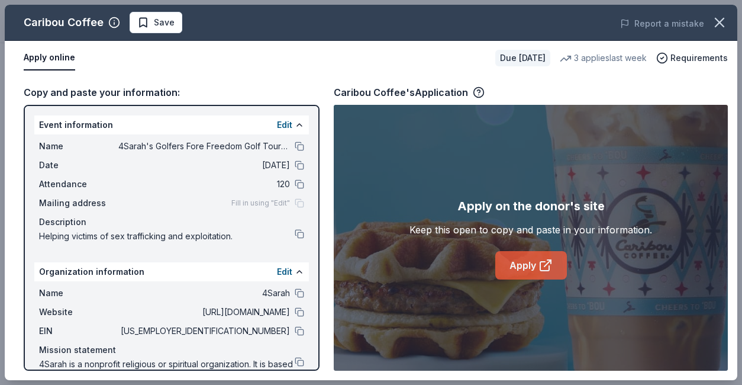
click at [534, 265] on link "Apply" at bounding box center [531, 265] width 72 height 28
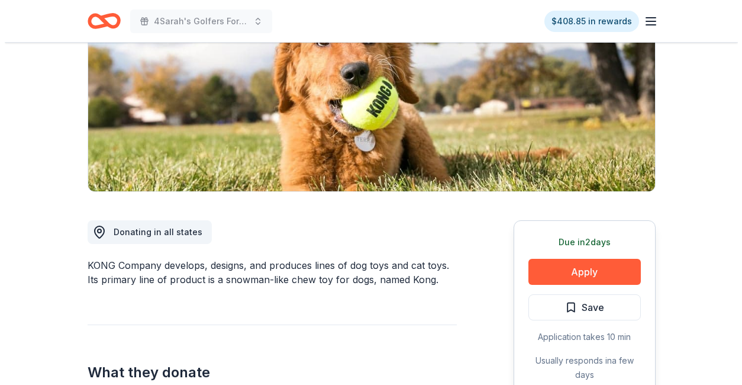
scroll to position [179, 0]
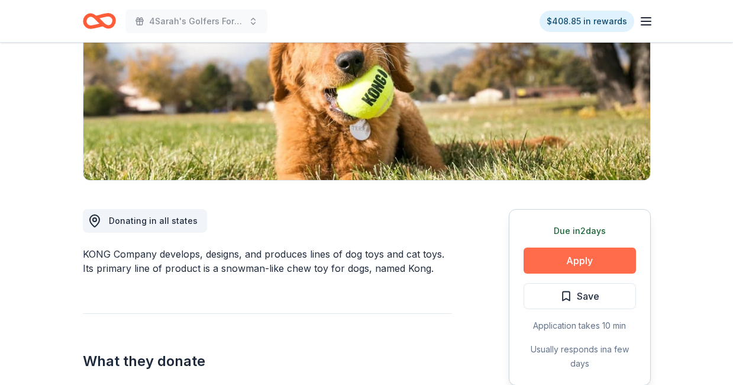
click at [582, 261] on button "Apply" at bounding box center [580, 260] width 112 height 26
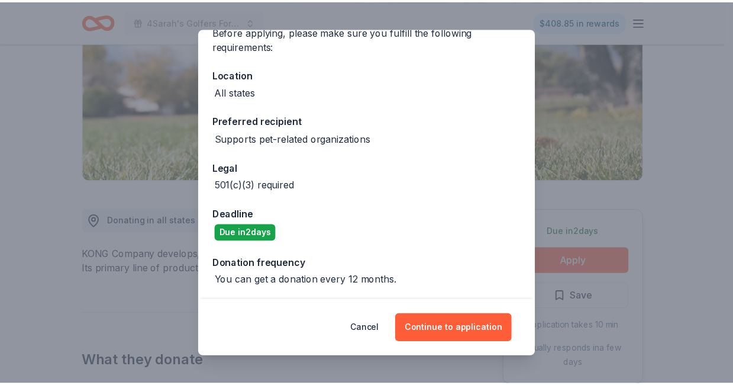
scroll to position [0, 0]
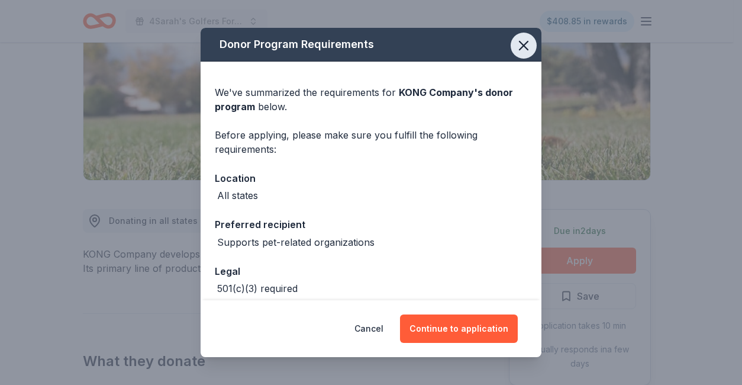
click at [520, 38] on icon "button" at bounding box center [524, 45] width 17 height 17
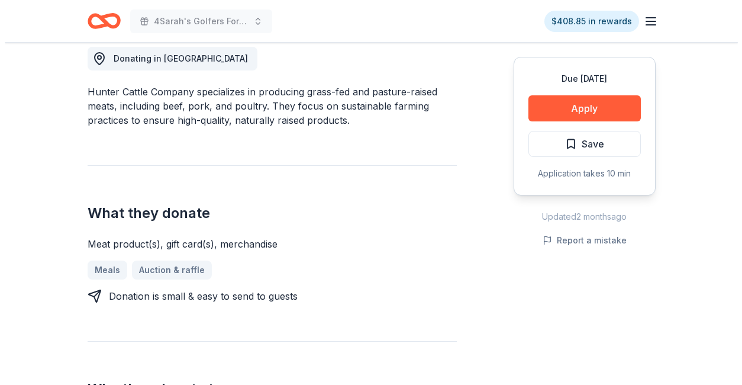
scroll to position [342, 0]
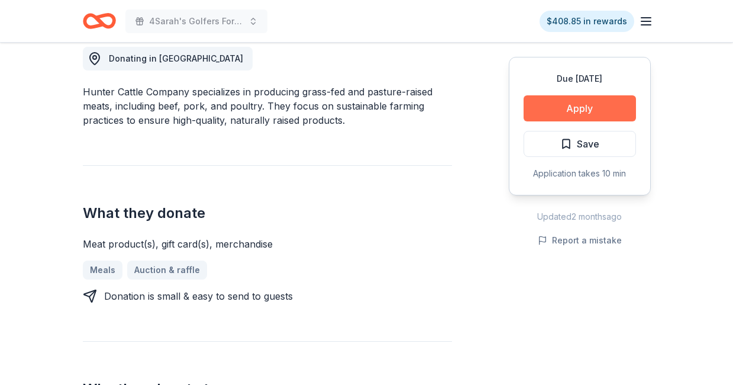
click at [545, 110] on button "Apply" at bounding box center [580, 108] width 112 height 26
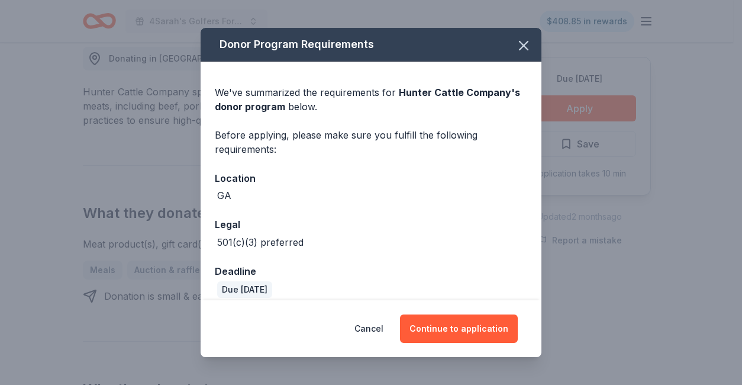
scroll to position [11, 0]
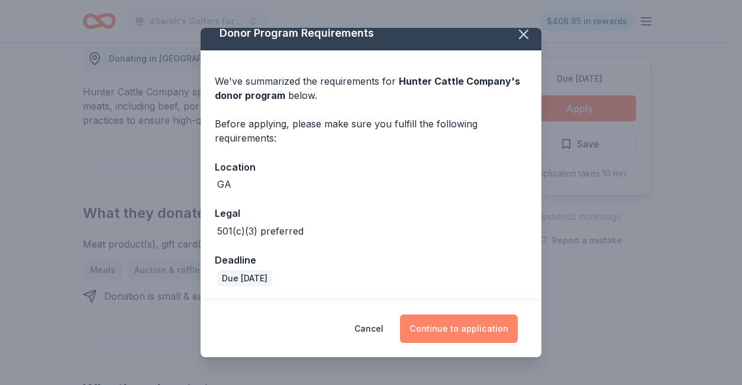
click at [449, 331] on button "Continue to application" at bounding box center [459, 328] width 118 height 28
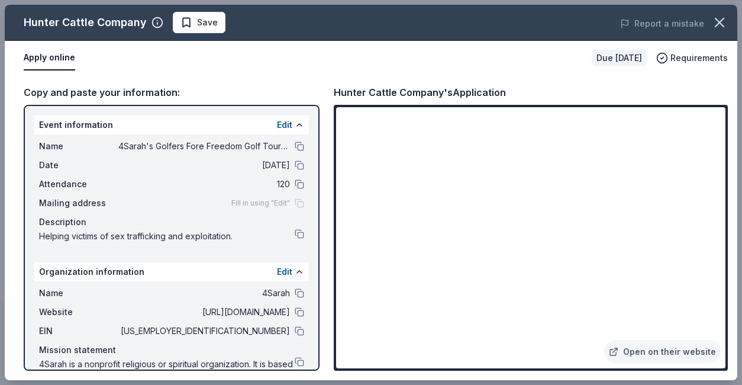
scroll to position [157, 0]
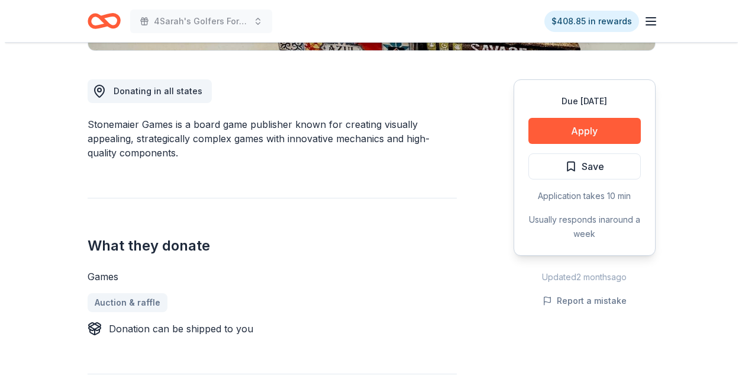
scroll to position [306, 0]
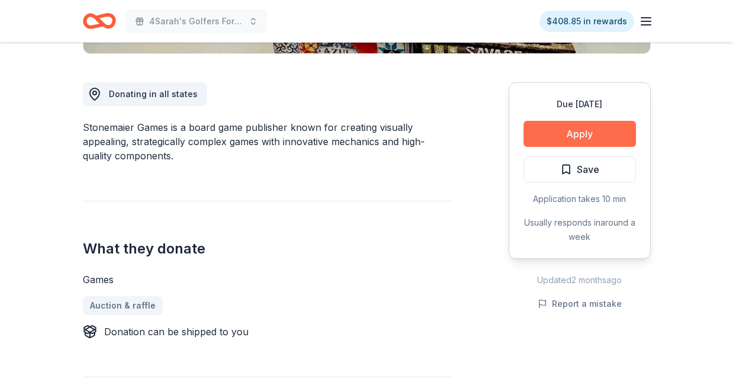
click at [564, 126] on button "Apply" at bounding box center [580, 134] width 112 height 26
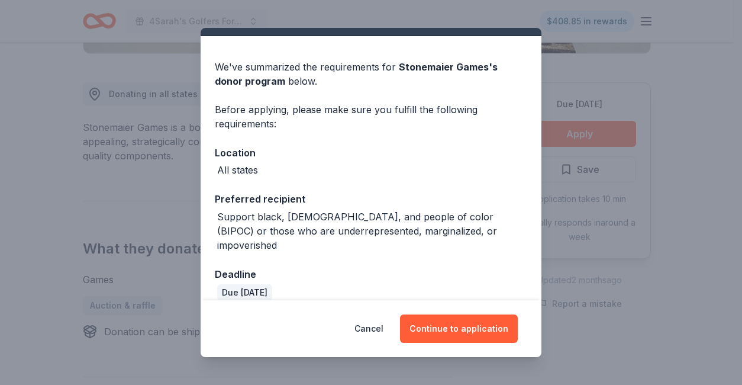
scroll to position [25, 0]
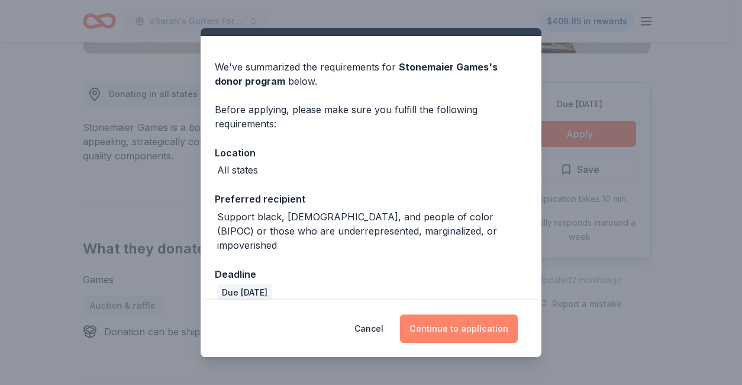
click at [447, 326] on button "Continue to application" at bounding box center [459, 328] width 118 height 28
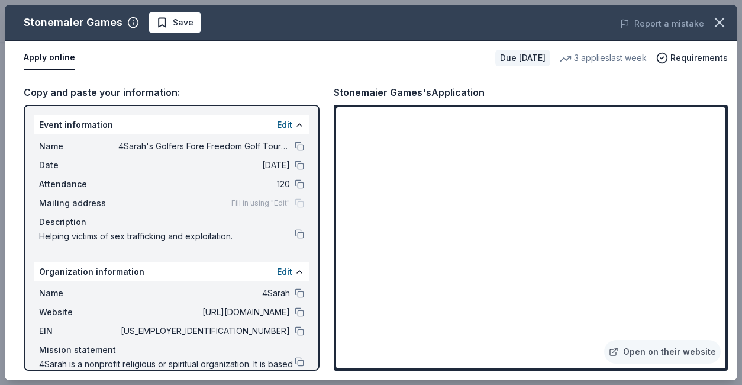
scroll to position [413, 0]
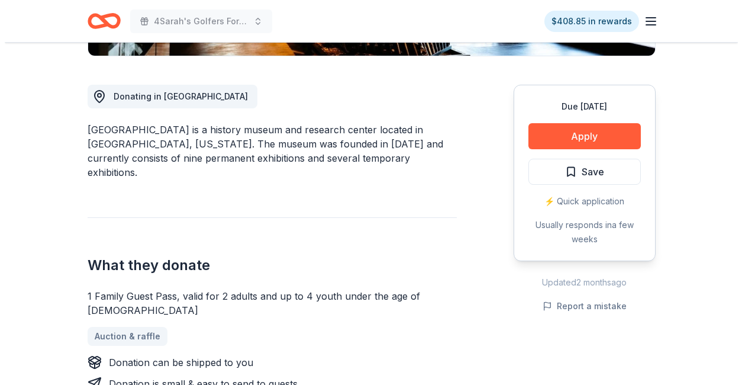
scroll to position [324, 0]
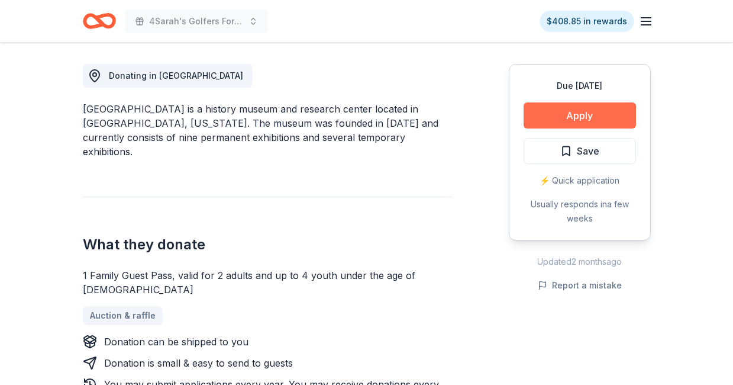
click at [565, 117] on button "Apply" at bounding box center [580, 115] width 112 height 26
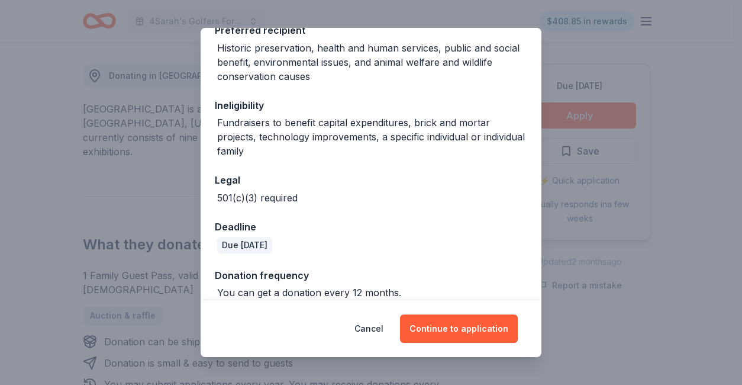
scroll to position [200, 0]
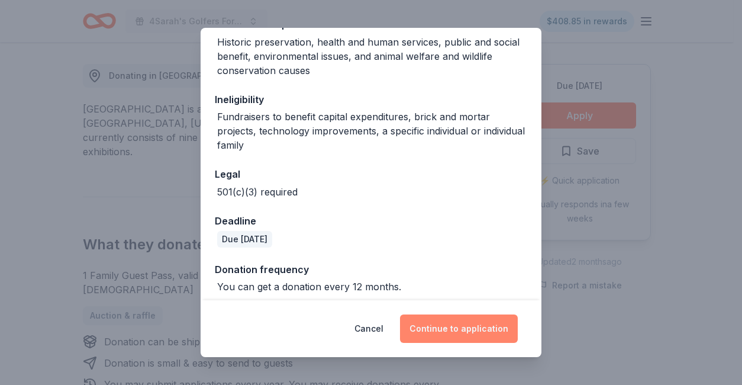
click at [457, 327] on button "Continue to application" at bounding box center [459, 328] width 118 height 28
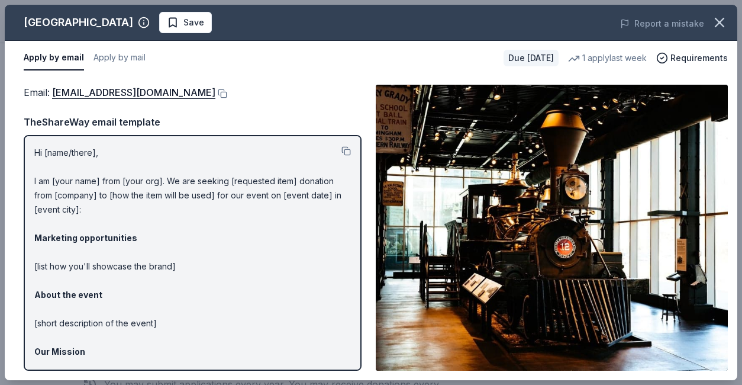
click at [732, 86] on div "Email : cdonations@atlantahistorycenter.com Email : cdonations@atlantahistoryce…" at bounding box center [371, 227] width 733 height 305
drag, startPoint x: 732, startPoint y: 86, endPoint x: 731, endPoint y: 226, distance: 139.1
click at [732, 226] on div "Email : cdonations@atlantahistorycenter.com Email : cdonations@atlantahistoryce…" at bounding box center [371, 227] width 733 height 305
click at [731, 54] on div "Apply by email Apply by mail Due in 41 days 1 apply last week Requirements" at bounding box center [371, 58] width 733 height 34
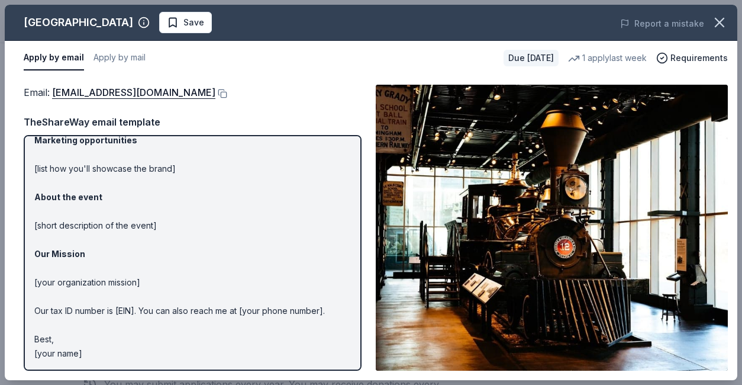
scroll to position [0, 0]
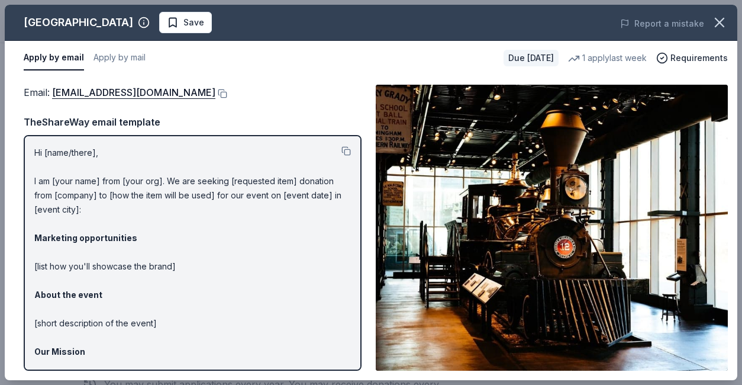
click at [80, 152] on p "Hi [name/there], I am [your name] from [your org]. We are seeking [requested it…" at bounding box center [192, 302] width 317 height 313
click at [94, 151] on p "Hi [name/there], I am [your name] from [your org]. We are seeking [requested it…" at bounding box center [192, 302] width 317 height 313
click at [85, 150] on p "Hi [name/there], I am [your name] from [your org]. We are seeking [requested it…" at bounding box center [192, 302] width 317 height 313
click at [342, 149] on button at bounding box center [346, 150] width 9 height 9
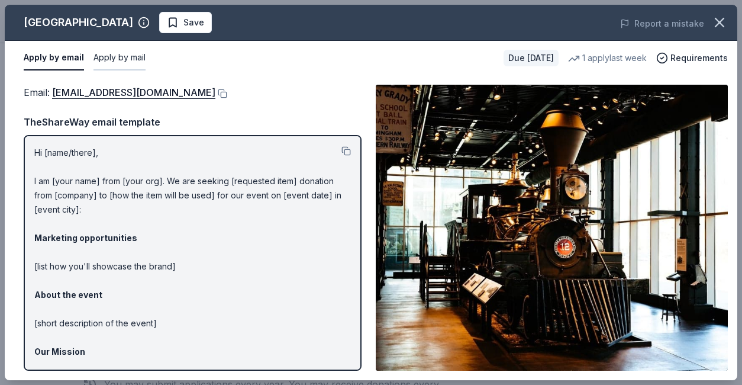
click at [144, 56] on button "Apply by mail" at bounding box center [120, 58] width 52 height 25
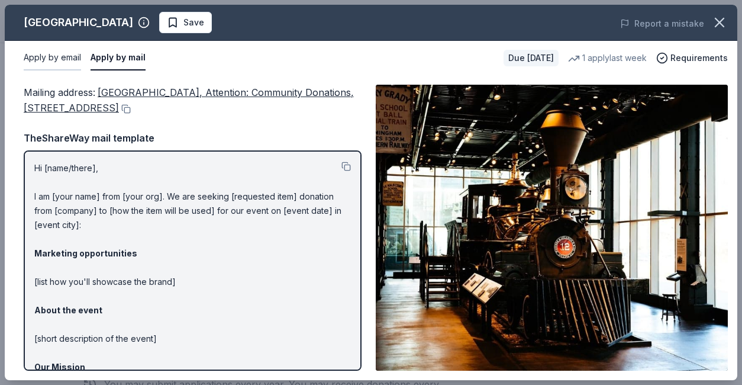
click at [57, 56] on button "Apply by email" at bounding box center [52, 58] width 57 height 25
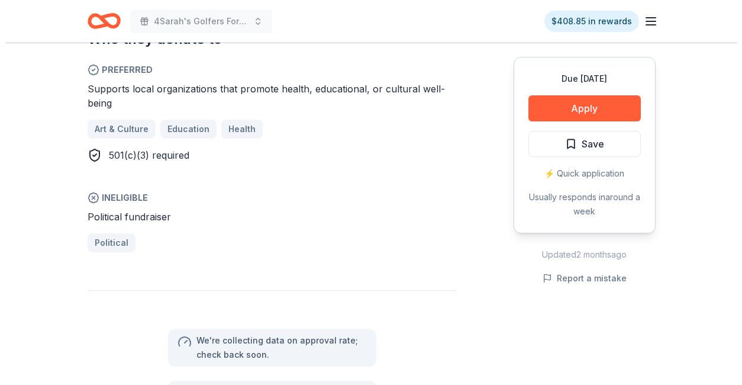
scroll to position [661, 0]
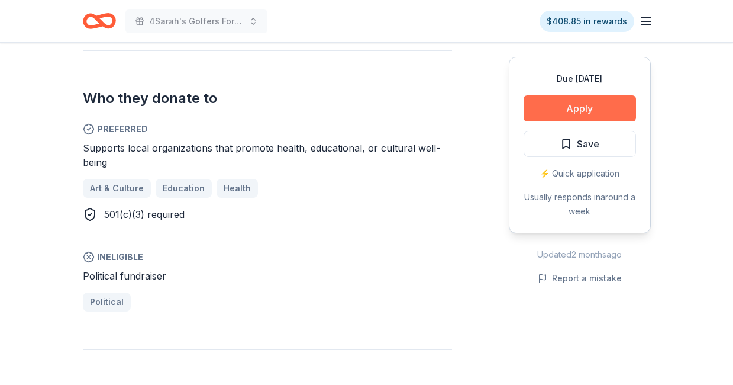
click at [565, 102] on button "Apply" at bounding box center [580, 108] width 112 height 26
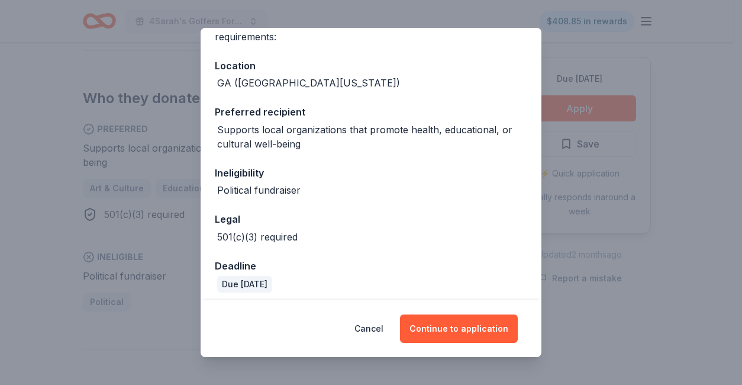
scroll to position [118, 0]
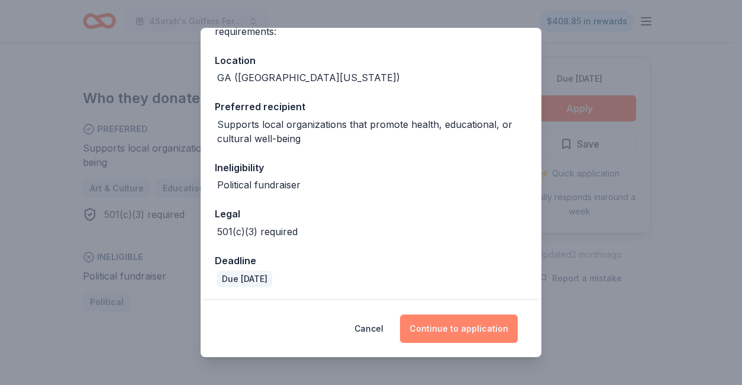
click at [482, 324] on button "Continue to application" at bounding box center [459, 328] width 118 height 28
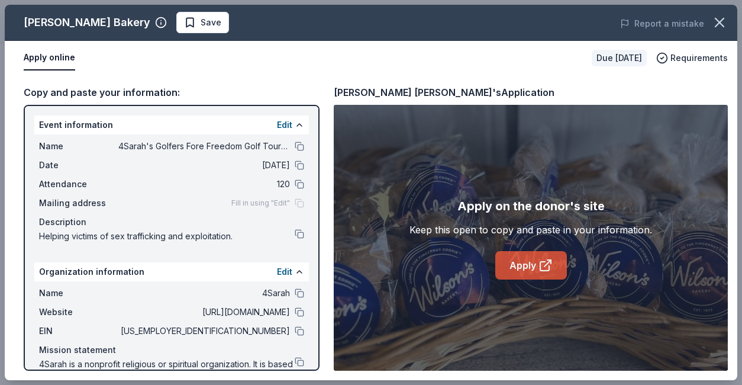
click at [539, 265] on icon at bounding box center [546, 265] width 14 height 14
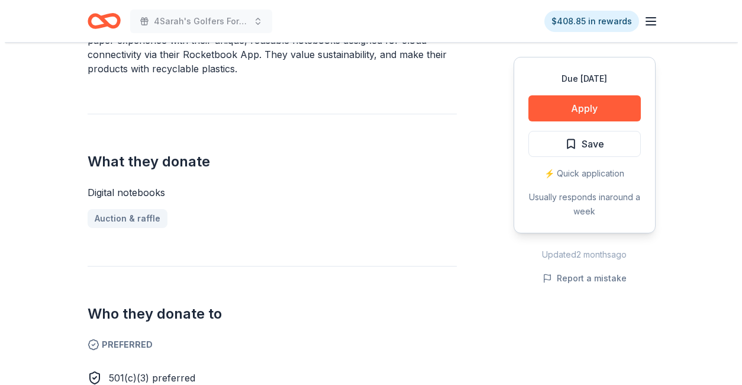
scroll to position [501, 0]
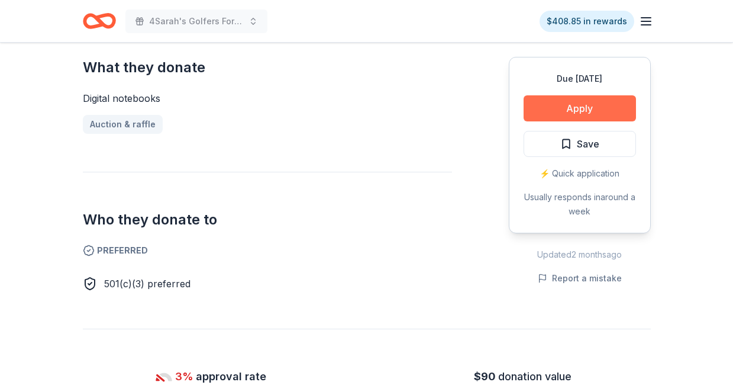
click at [580, 108] on button "Apply" at bounding box center [580, 108] width 112 height 26
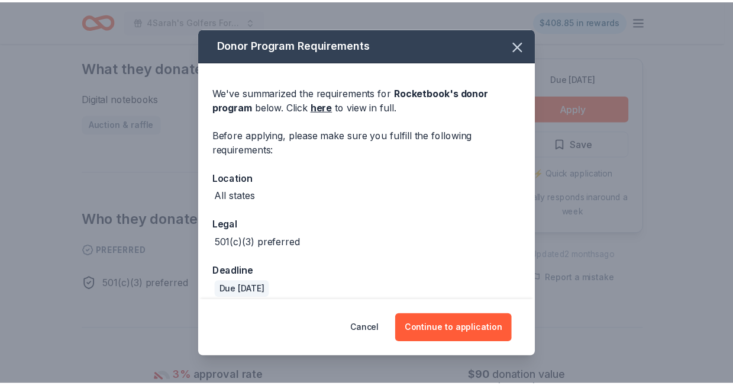
scroll to position [11, 0]
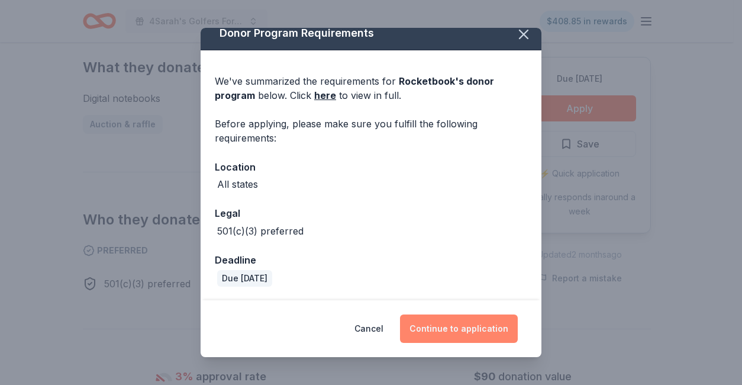
click at [472, 331] on button "Continue to application" at bounding box center [459, 328] width 118 height 28
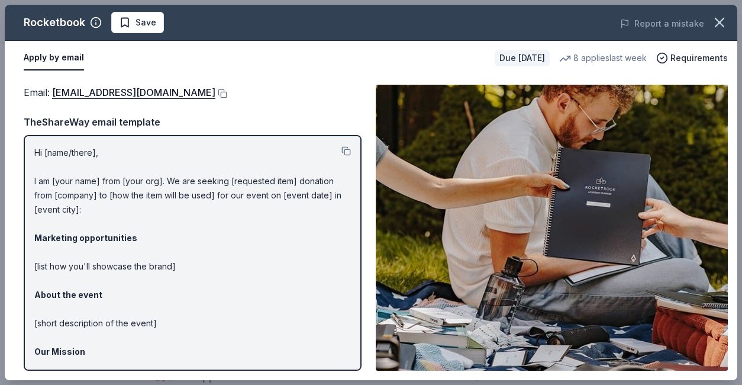
drag, startPoint x: 737, startPoint y: 90, endPoint x: 749, endPoint y: 206, distance: 116.6
